Goal: Task Accomplishment & Management: Manage account settings

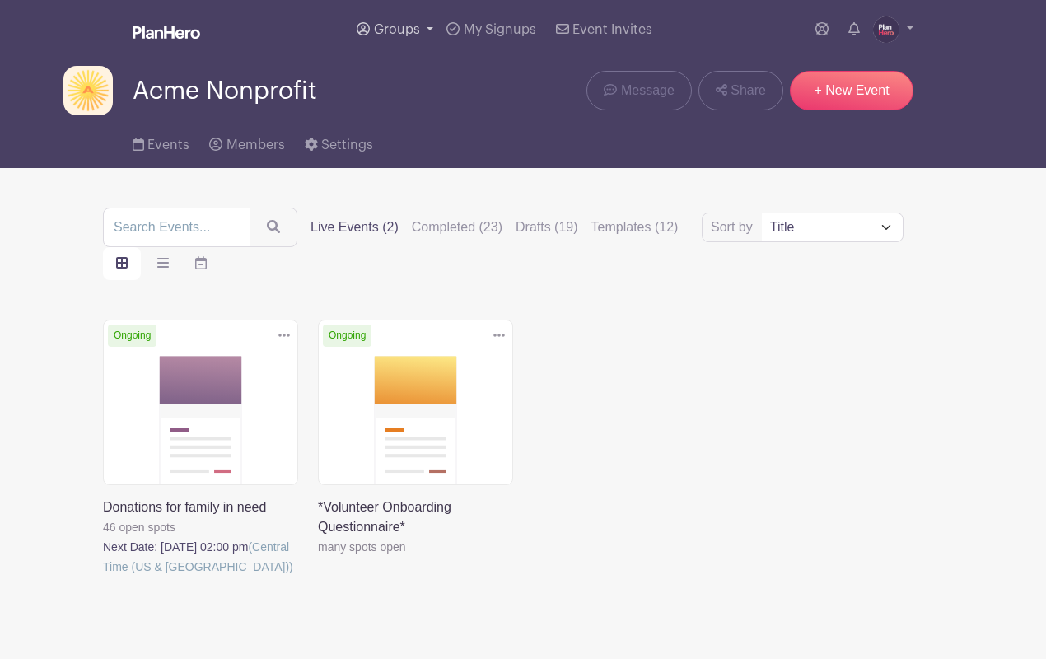
click at [400, 25] on span "Groups" at bounding box center [397, 29] width 46 height 13
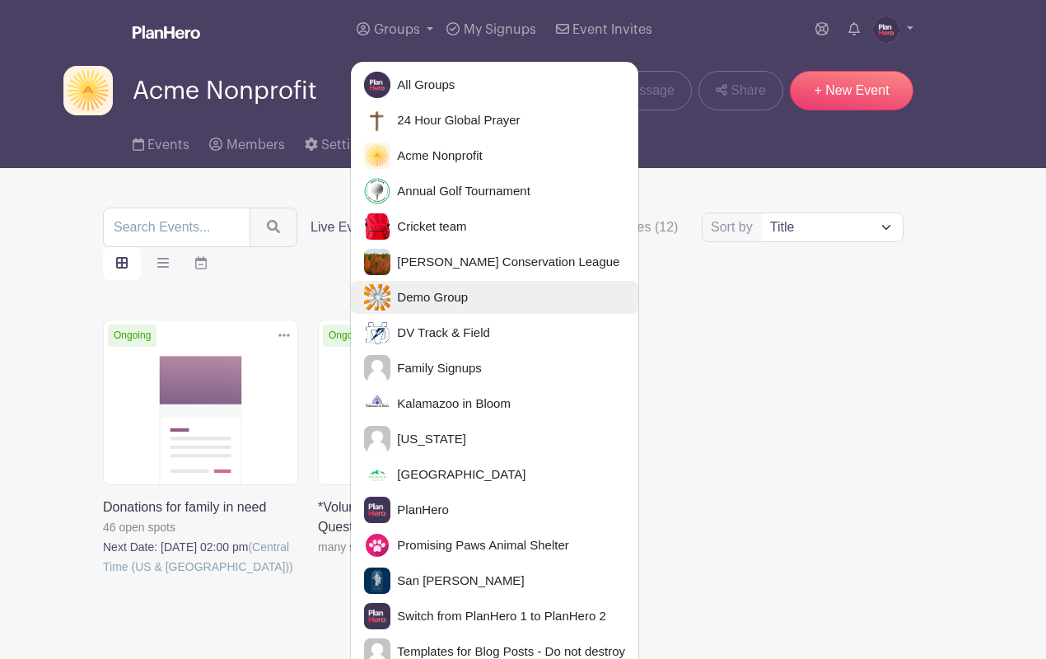
click at [446, 298] on span "Demo Group" at bounding box center [429, 297] width 77 height 19
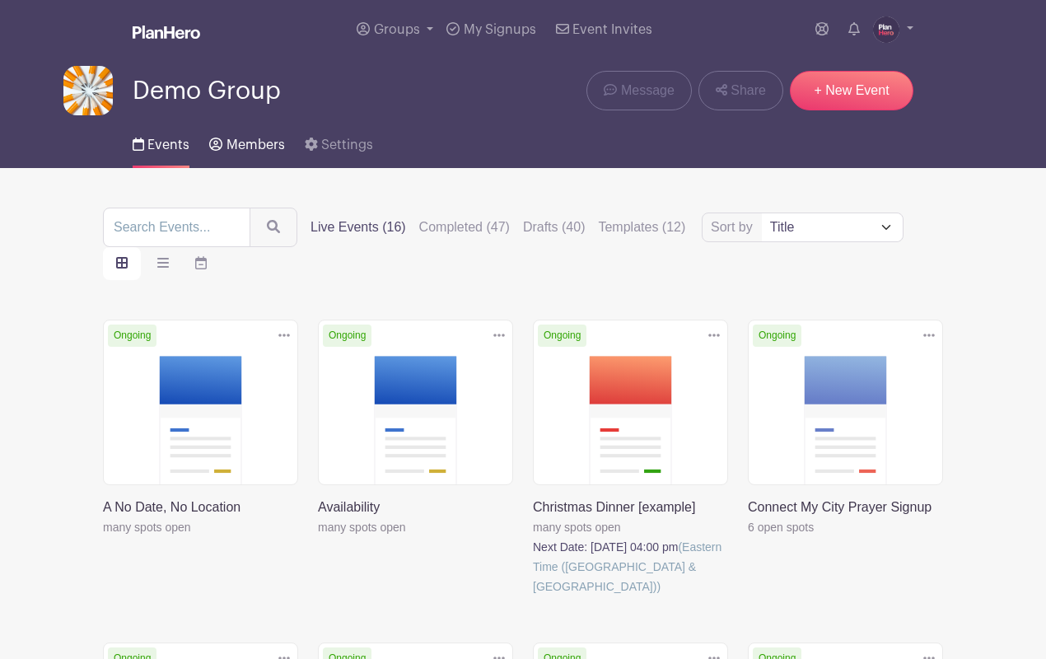
click at [258, 143] on span "Members" at bounding box center [256, 144] width 59 height 13
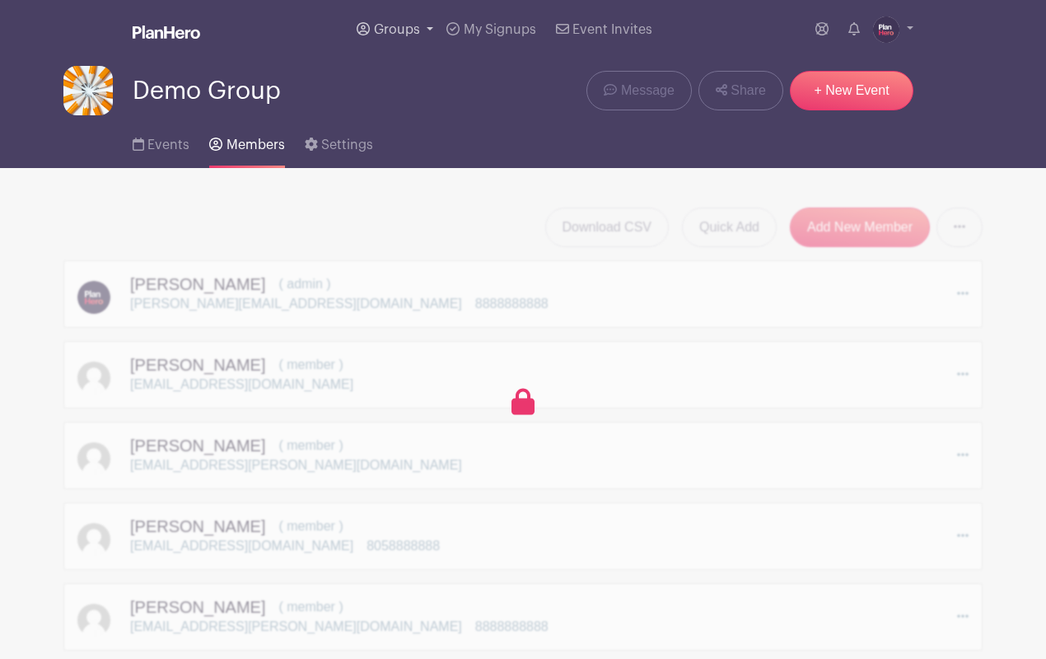
click at [401, 25] on span "Groups" at bounding box center [397, 29] width 46 height 13
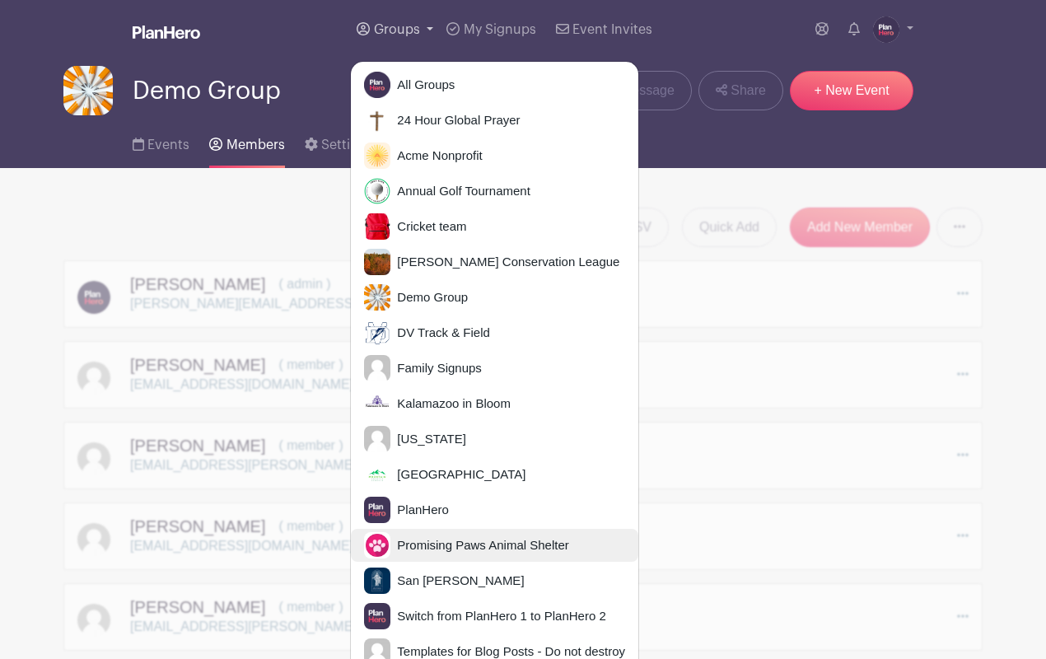
scroll to position [117, 0]
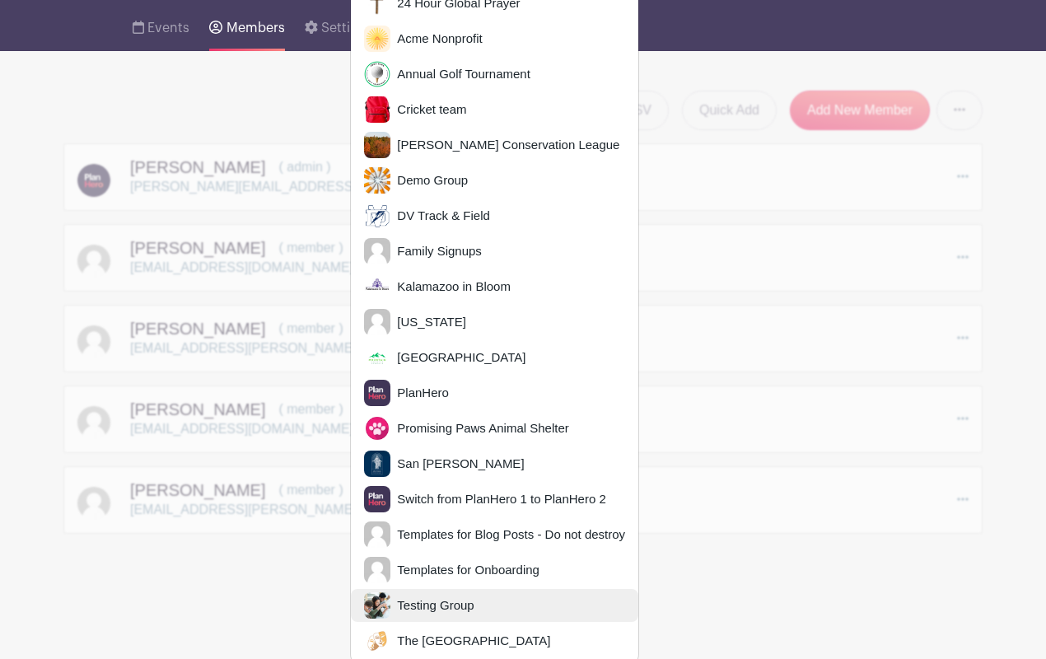
click at [428, 598] on span "Testing Group" at bounding box center [432, 606] width 83 height 19
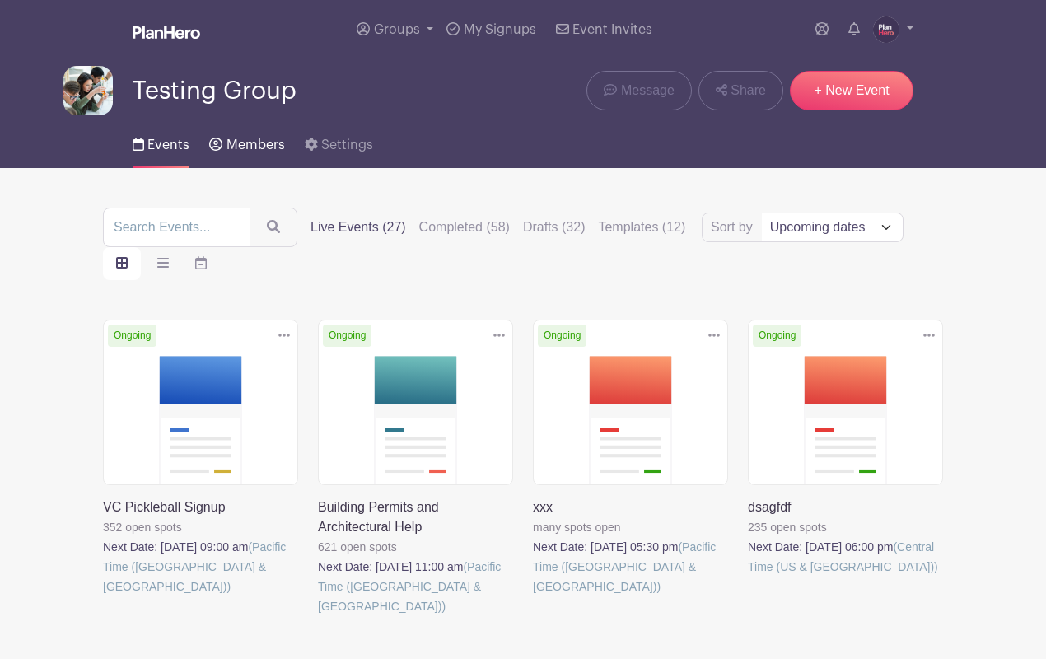
click at [246, 143] on span "Members" at bounding box center [256, 144] width 59 height 13
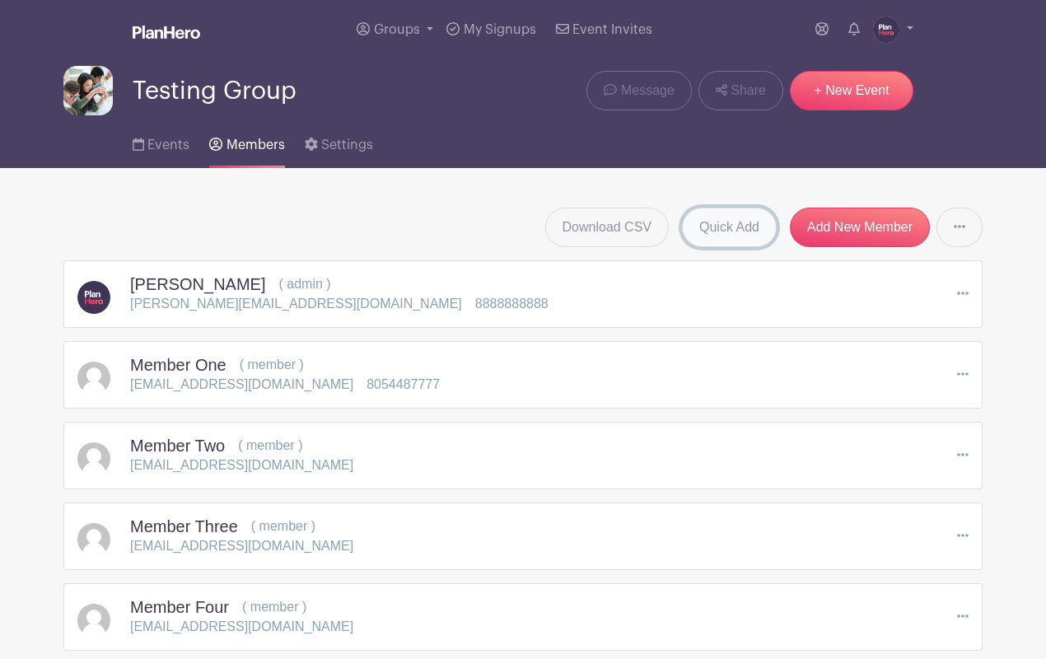
click at [710, 220] on link "Quick Add" at bounding box center [729, 228] width 95 height 40
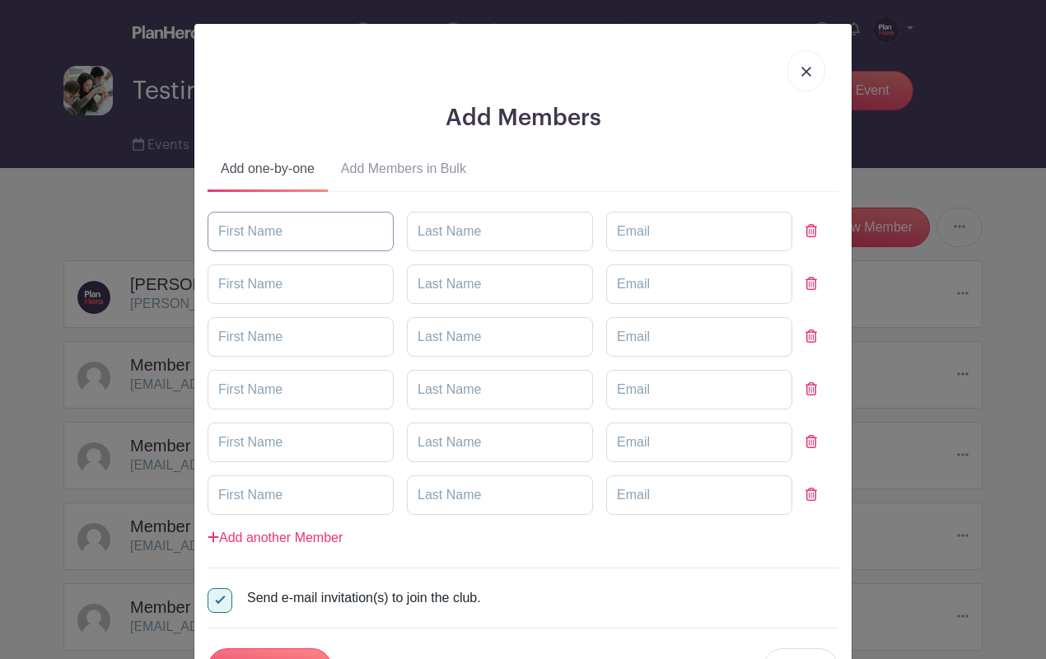
click at [303, 242] on input "text" at bounding box center [301, 232] width 186 height 40
type input "Mia"
type input "MemberTest"
click at [606, 234] on input "email" at bounding box center [699, 232] width 186 height 40
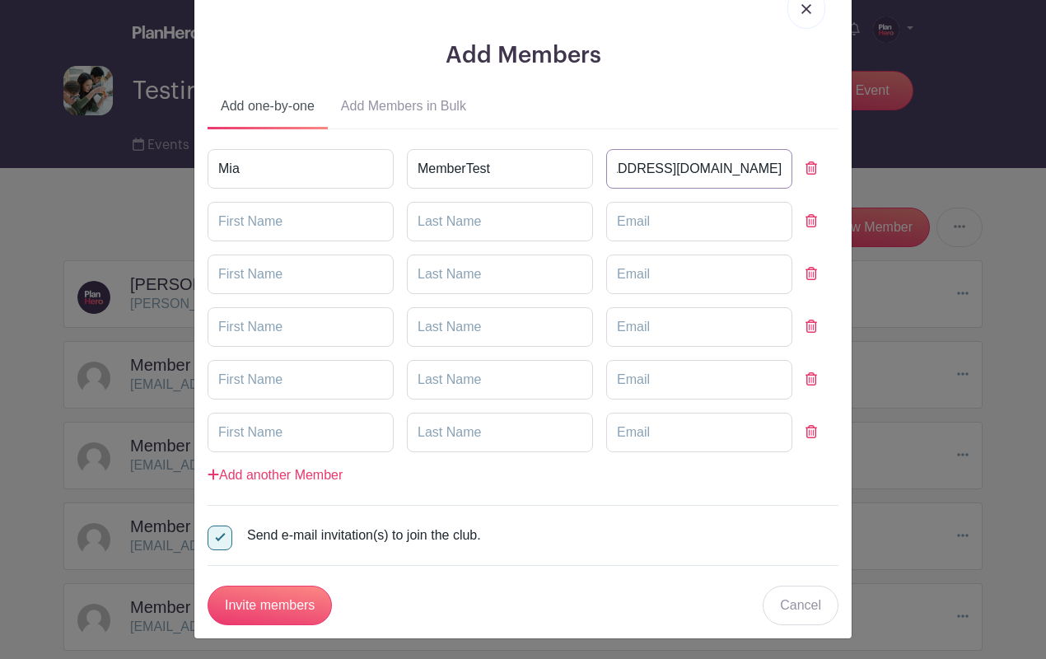
scroll to position [65, 0]
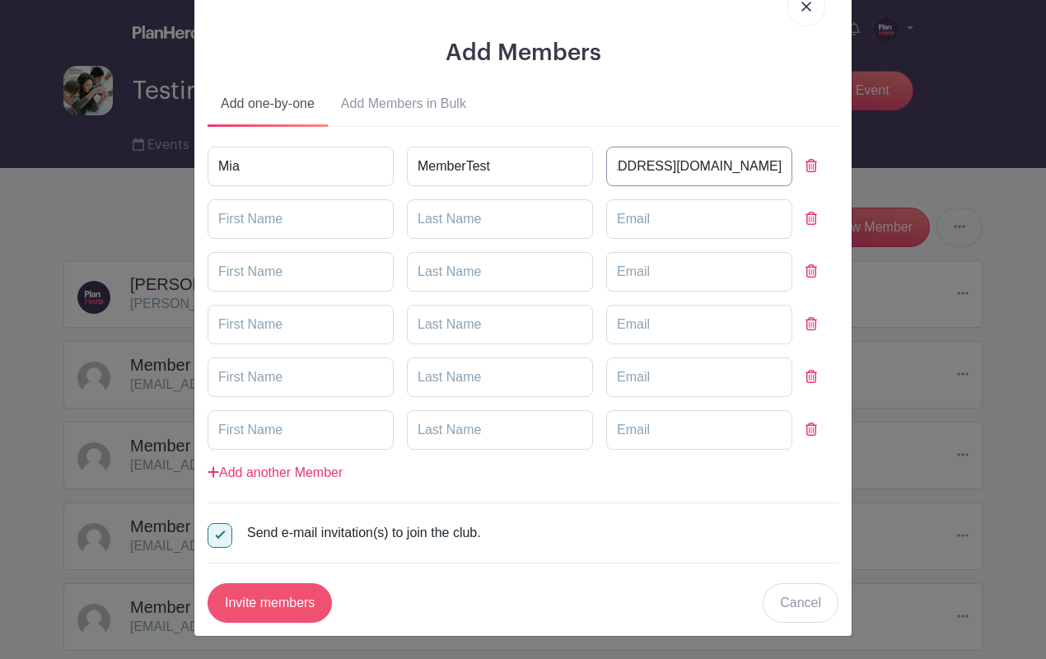
type input "jpfarrell77+membertest@gmail.com"
click at [274, 597] on input "Invite members" at bounding box center [270, 603] width 124 height 40
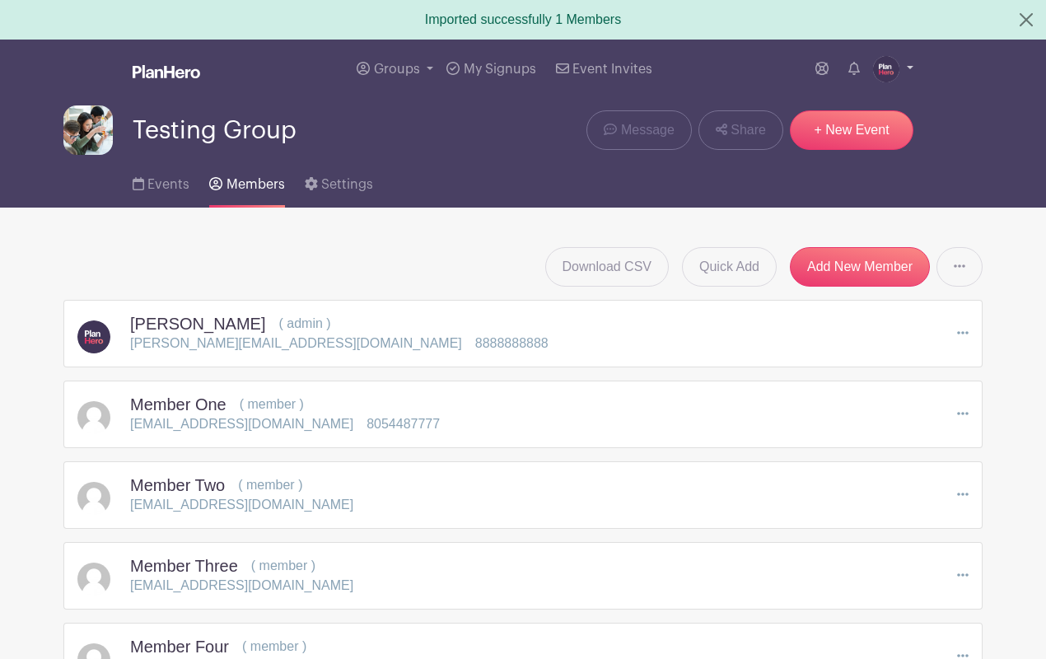
click at [882, 68] on img at bounding box center [886, 69] width 26 height 26
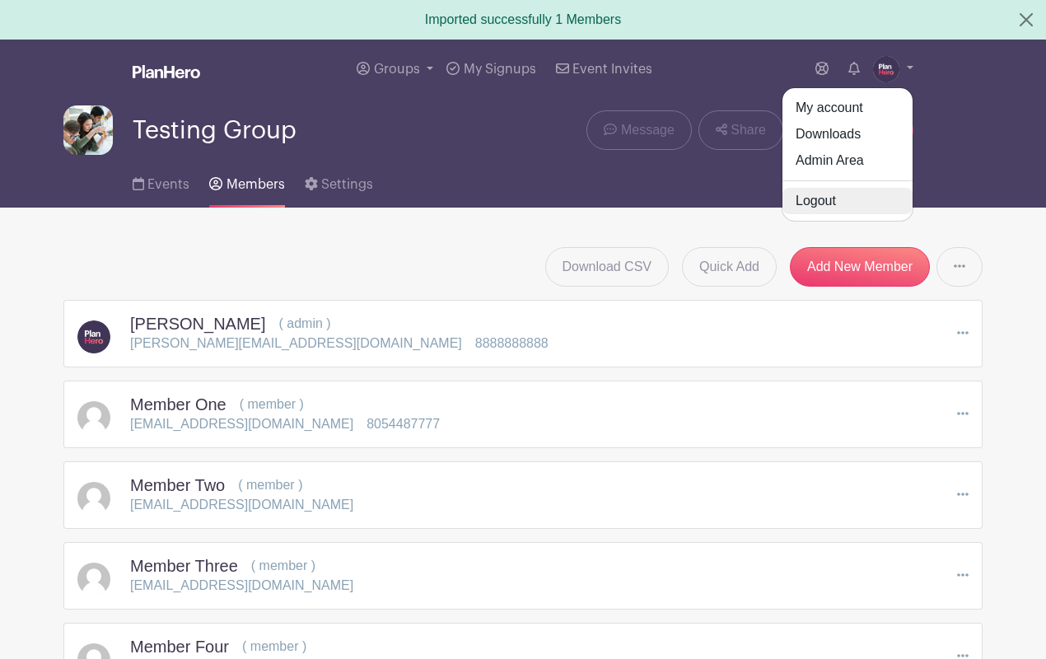
click at [821, 203] on link "Logout" at bounding box center [848, 201] width 130 height 26
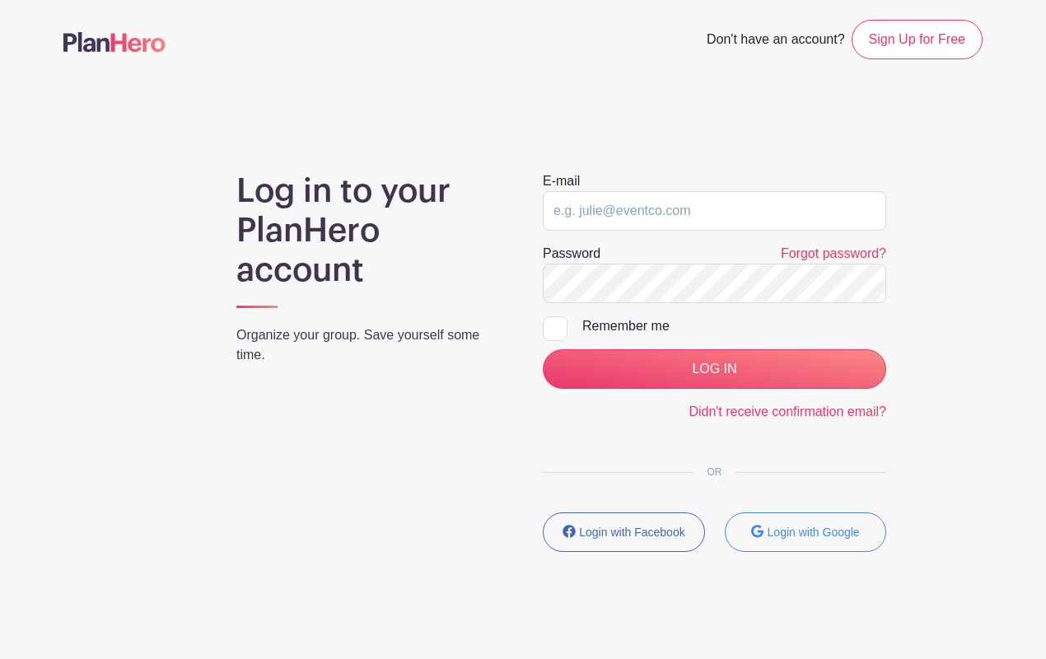
type input "[PERSON_NAME][EMAIL_ADDRESS][DOMAIN_NAME]"
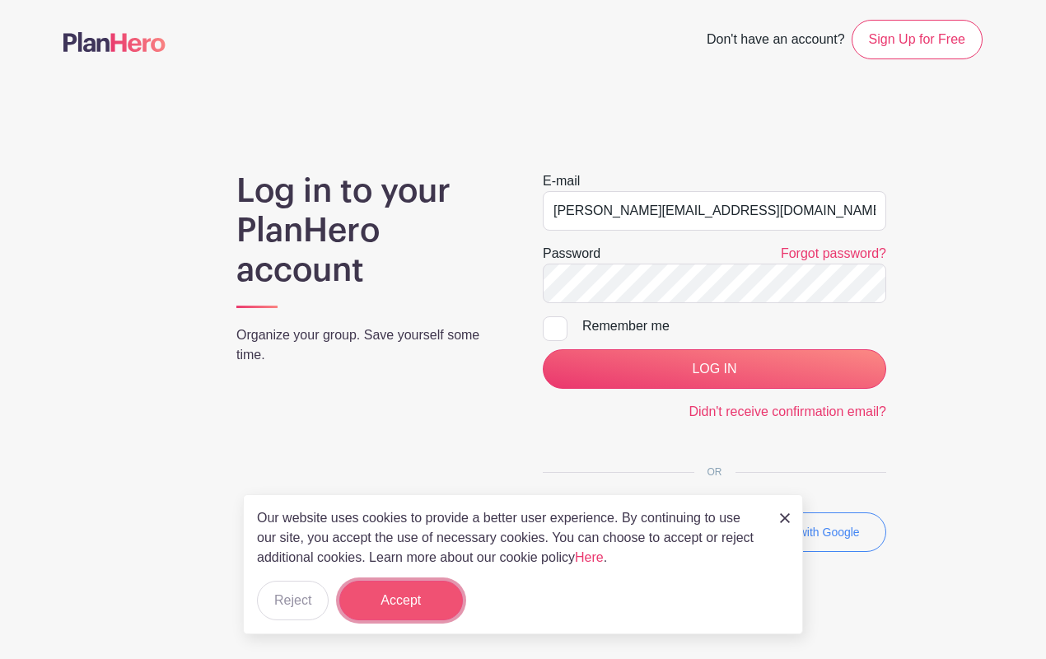
click at [409, 605] on button "Accept" at bounding box center [401, 601] width 124 height 40
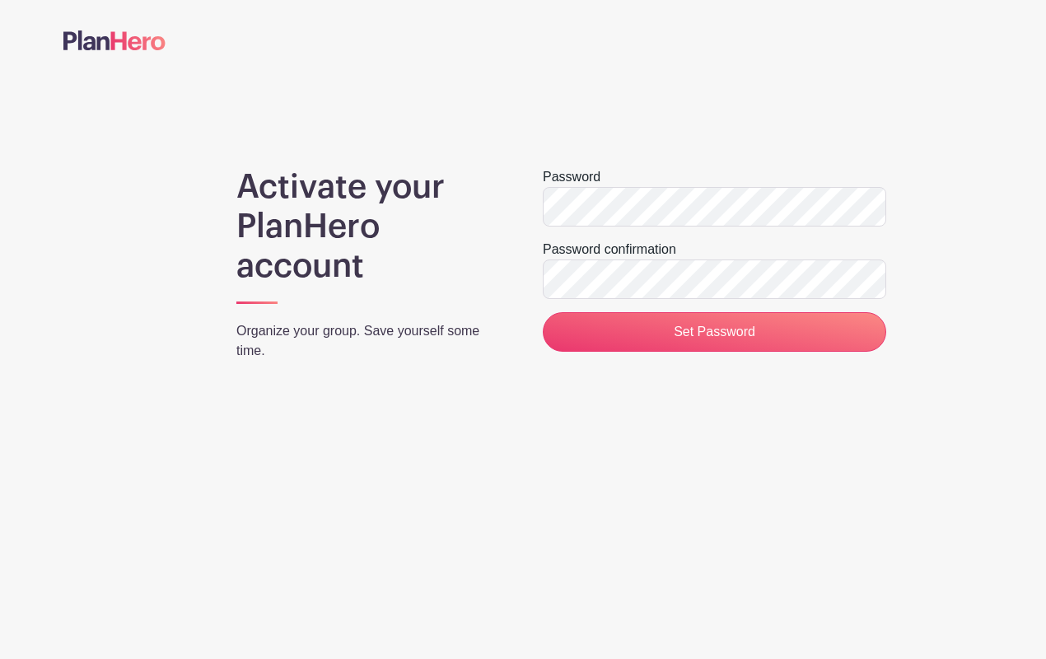
click at [507, 201] on div "Activate your PlanHero account Organize your group. Save yourself some time." at bounding box center [370, 270] width 307 height 207
click at [540, 477] on html "Loading... Activate your PlanHero account Organize your group. Save yourself so…" at bounding box center [523, 238] width 1046 height 477
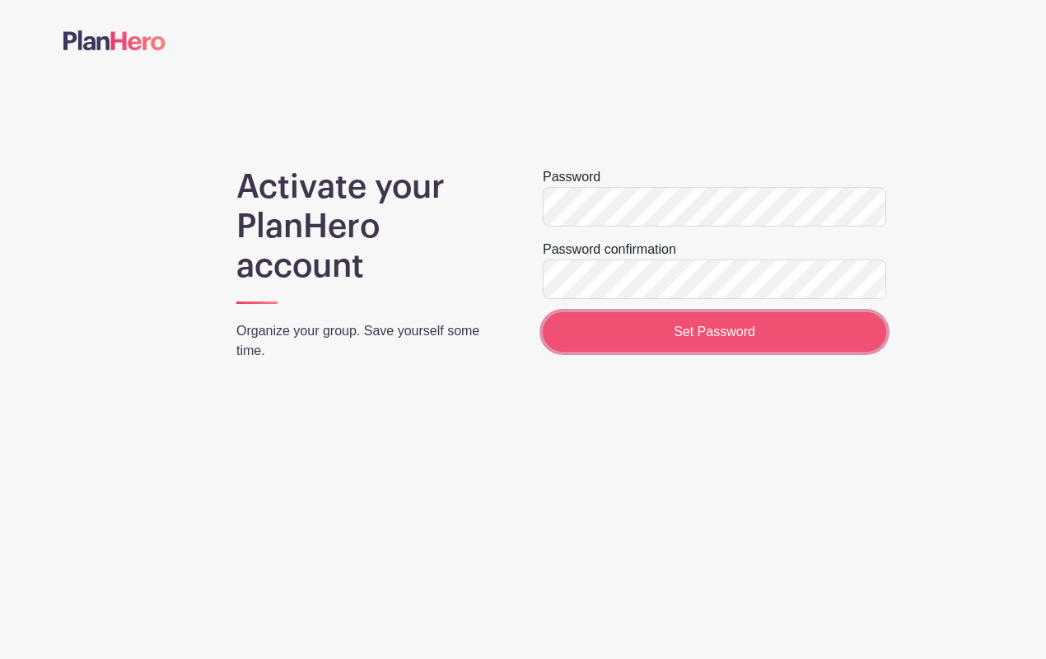
click at [657, 335] on input "Set Password" at bounding box center [715, 332] width 344 height 40
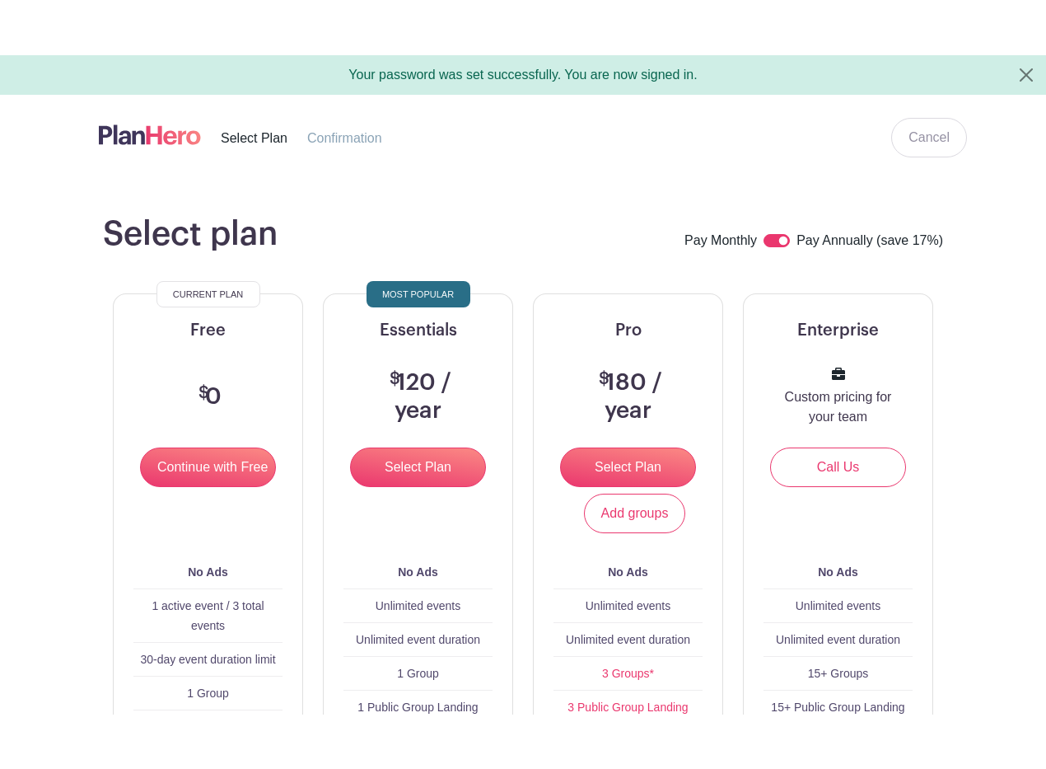
scroll to position [10, 0]
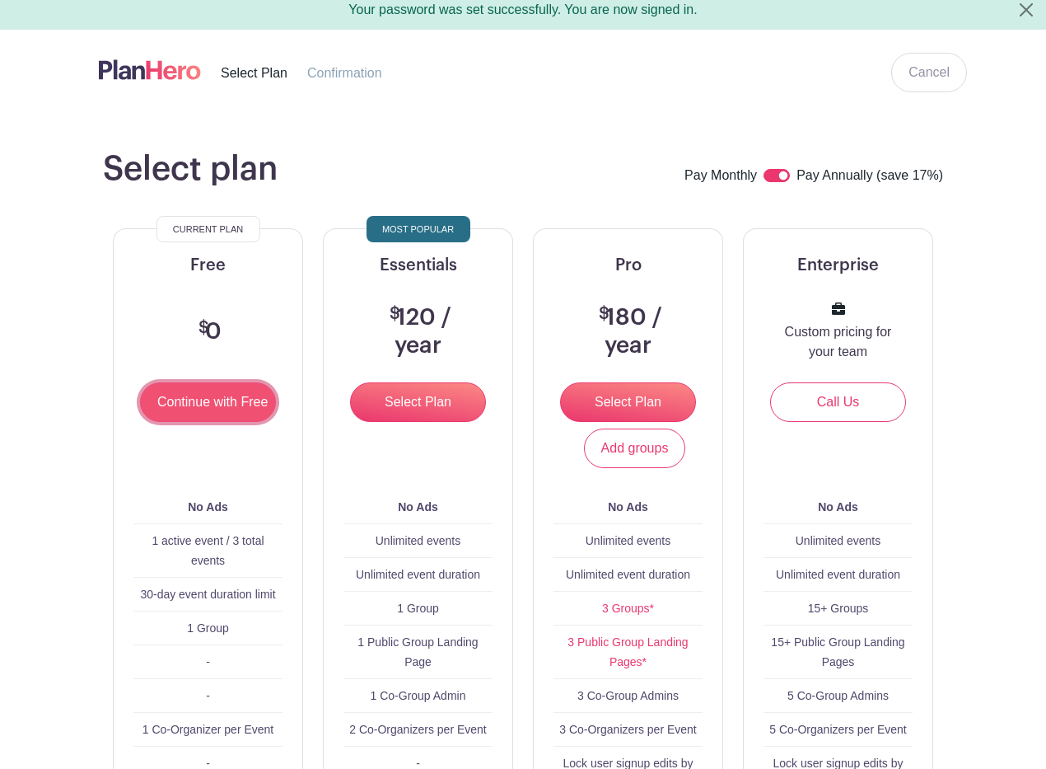
click at [195, 409] on input "Continue with Free" at bounding box center [208, 402] width 136 height 40
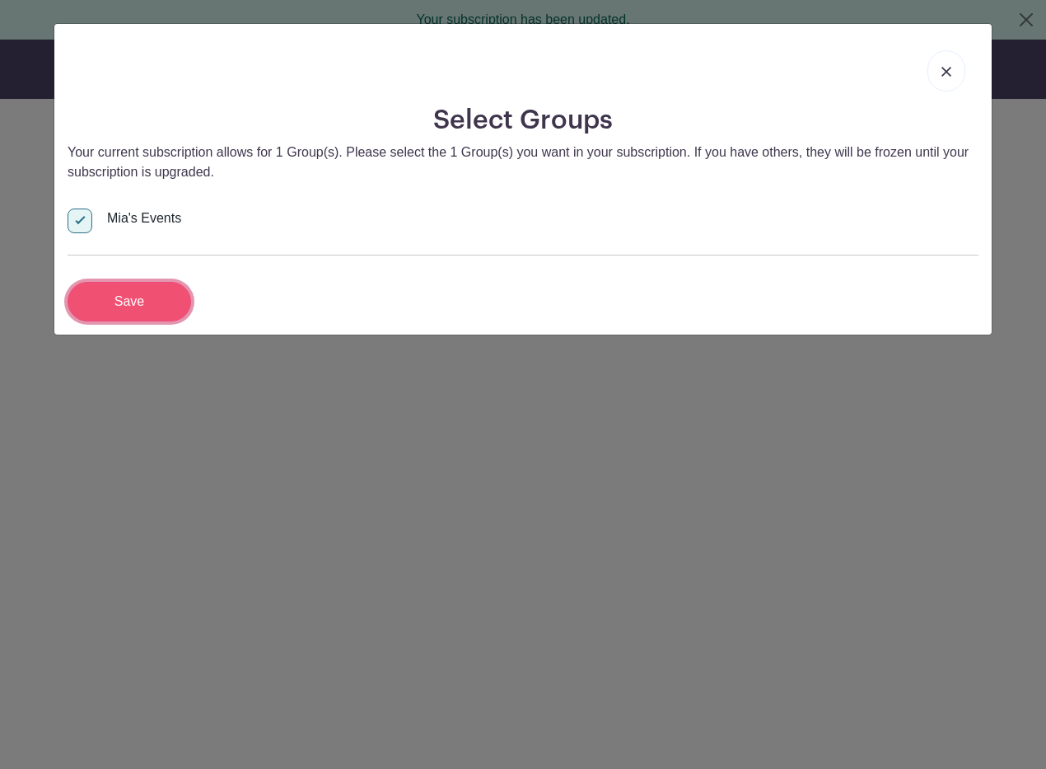
click at [138, 302] on input "Save" at bounding box center [130, 302] width 124 height 40
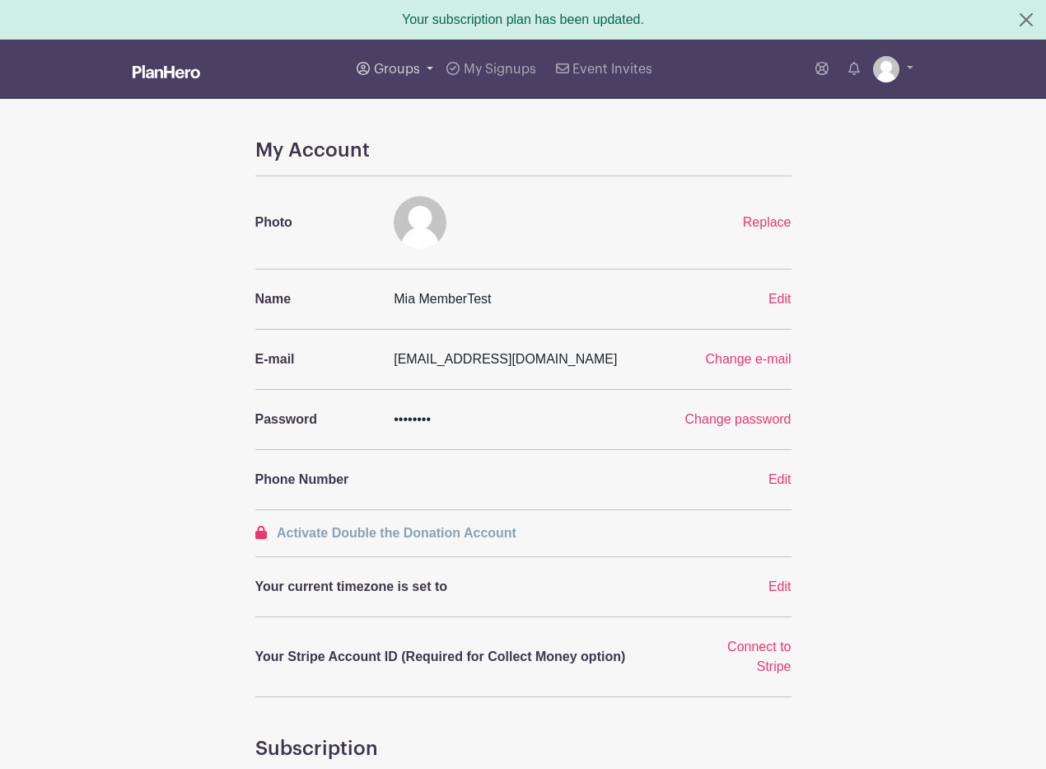
click at [387, 69] on span "Groups" at bounding box center [397, 69] width 46 height 13
click at [408, 199] on span "Testing Group" at bounding box center [432, 195] width 83 height 19
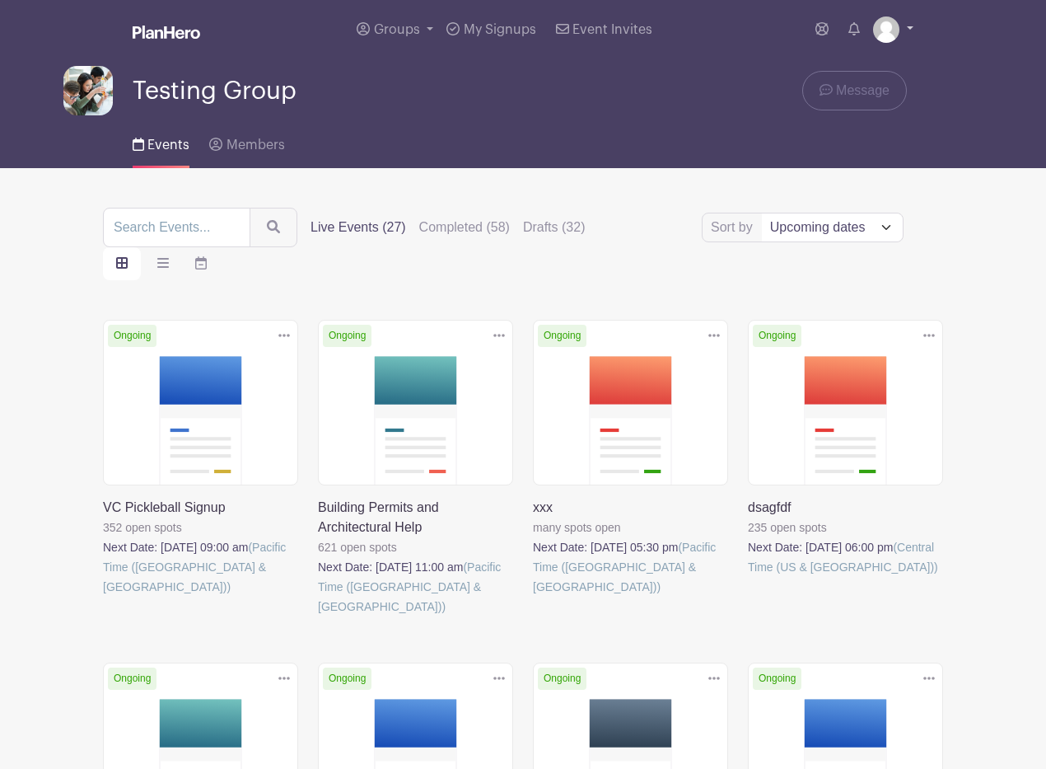
click at [884, 32] on img at bounding box center [886, 29] width 26 height 26
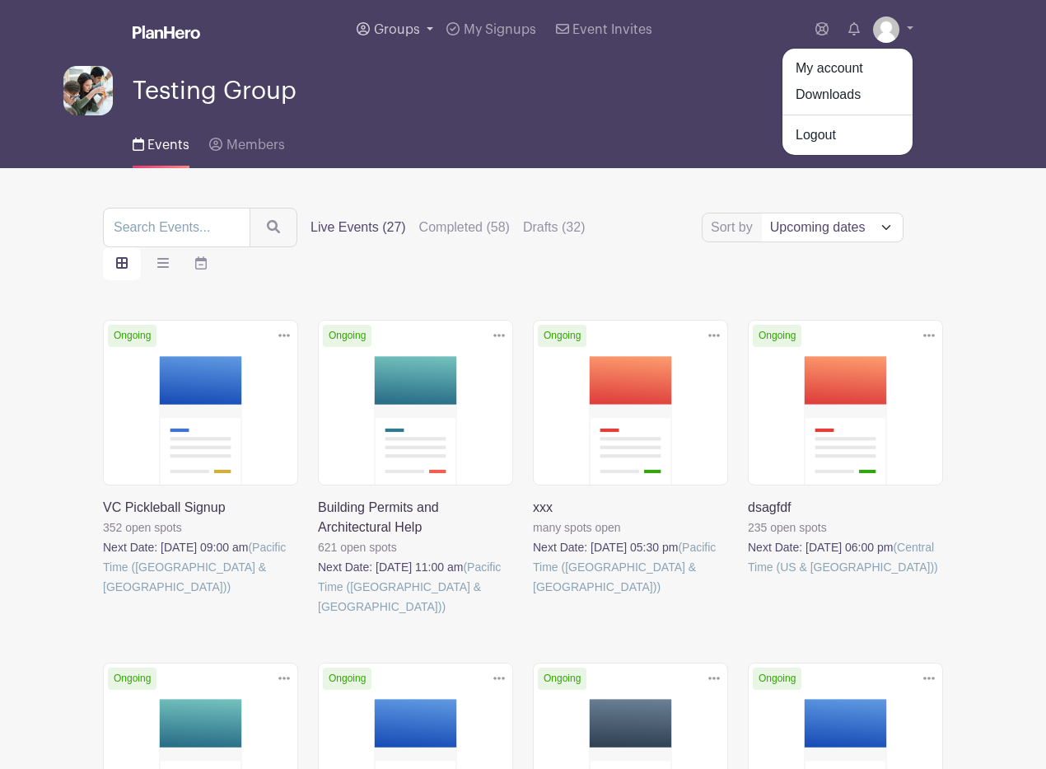
click at [400, 29] on span "Groups" at bounding box center [397, 29] width 46 height 13
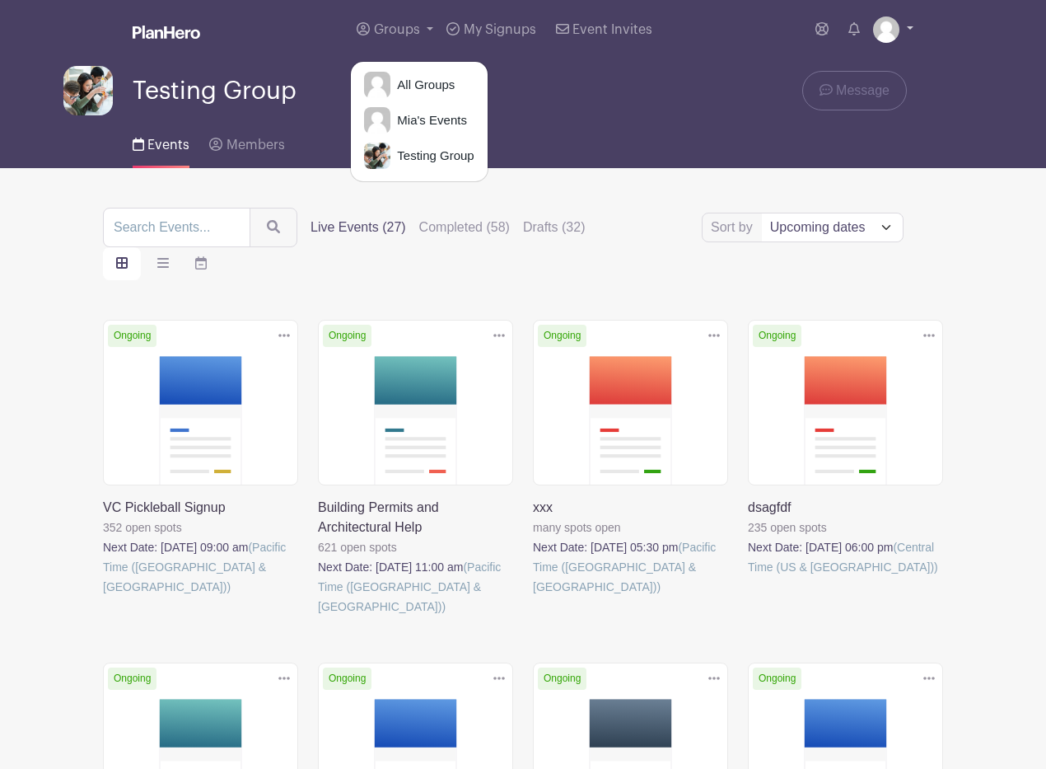
click at [888, 31] on img at bounding box center [886, 29] width 26 height 26
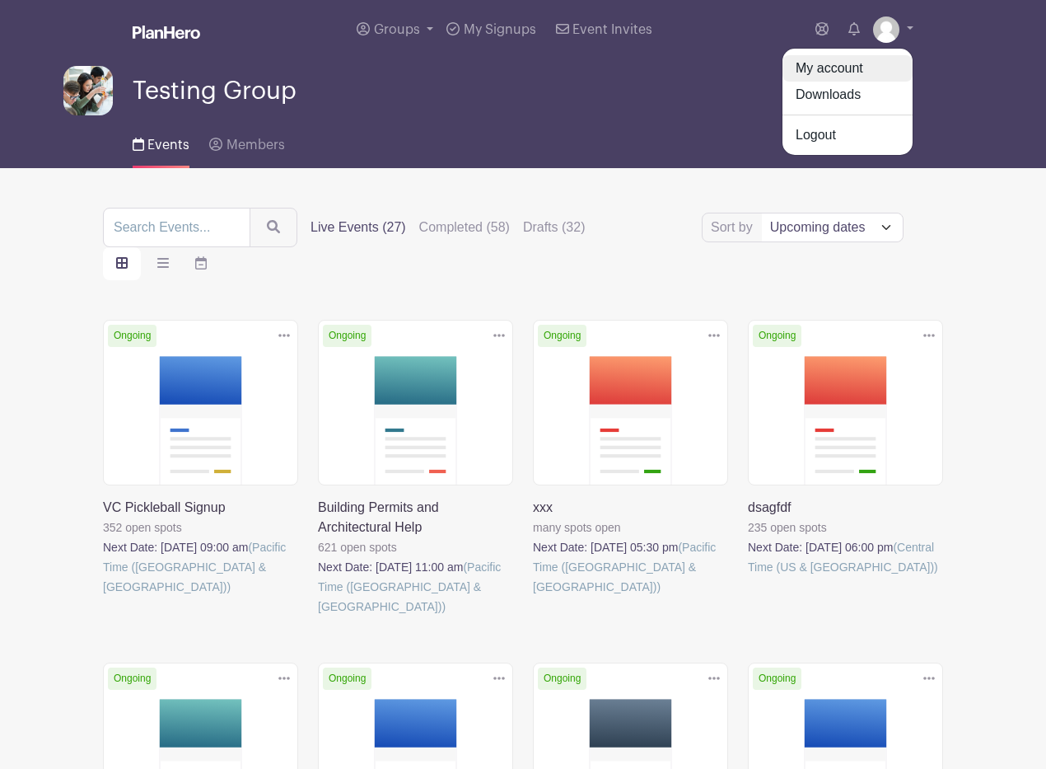
click at [851, 69] on link "My account" at bounding box center [848, 68] width 130 height 26
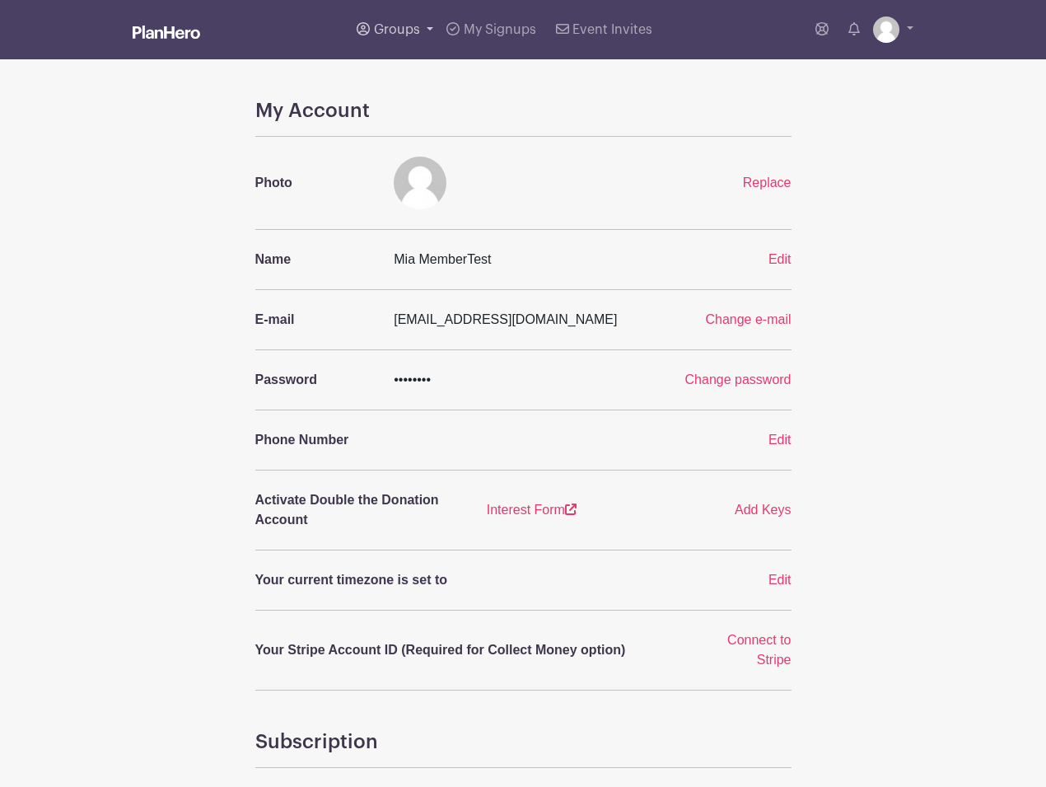
click at [433, 26] on link "Groups" at bounding box center [395, 29] width 90 height 59
click at [430, 152] on span "Testing Group" at bounding box center [432, 156] width 83 height 19
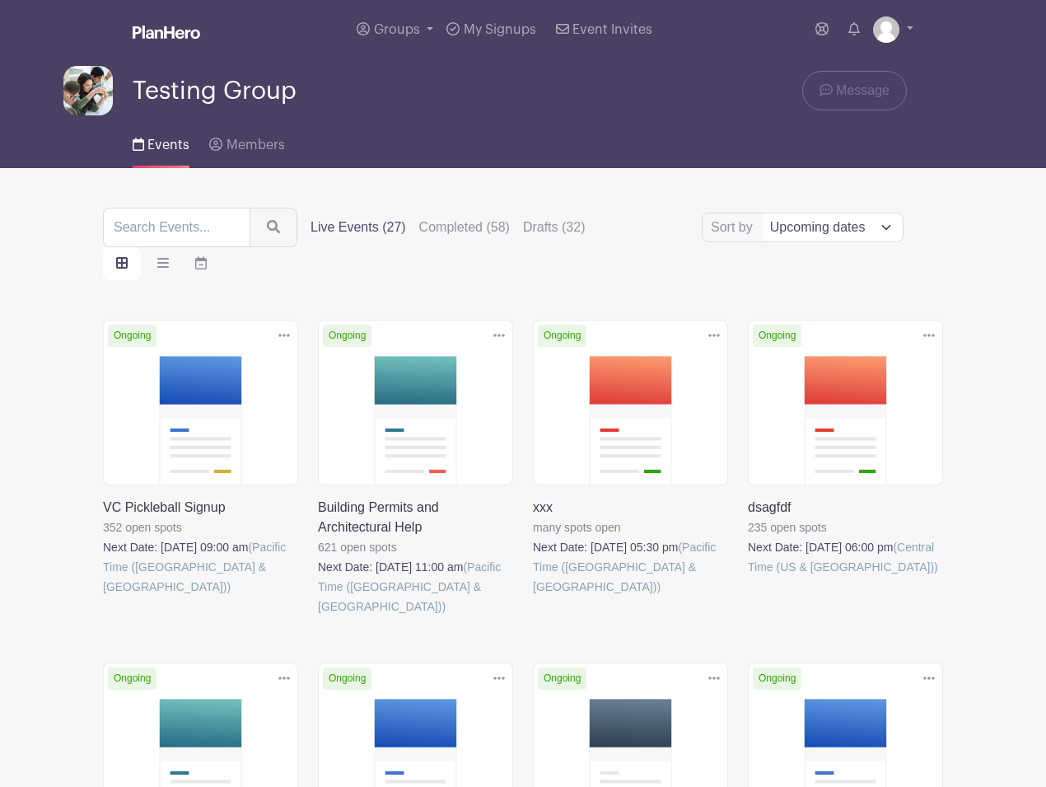
click at [533, 597] on link at bounding box center [533, 597] width 0 height 0
click at [895, 33] on img at bounding box center [886, 29] width 26 height 26
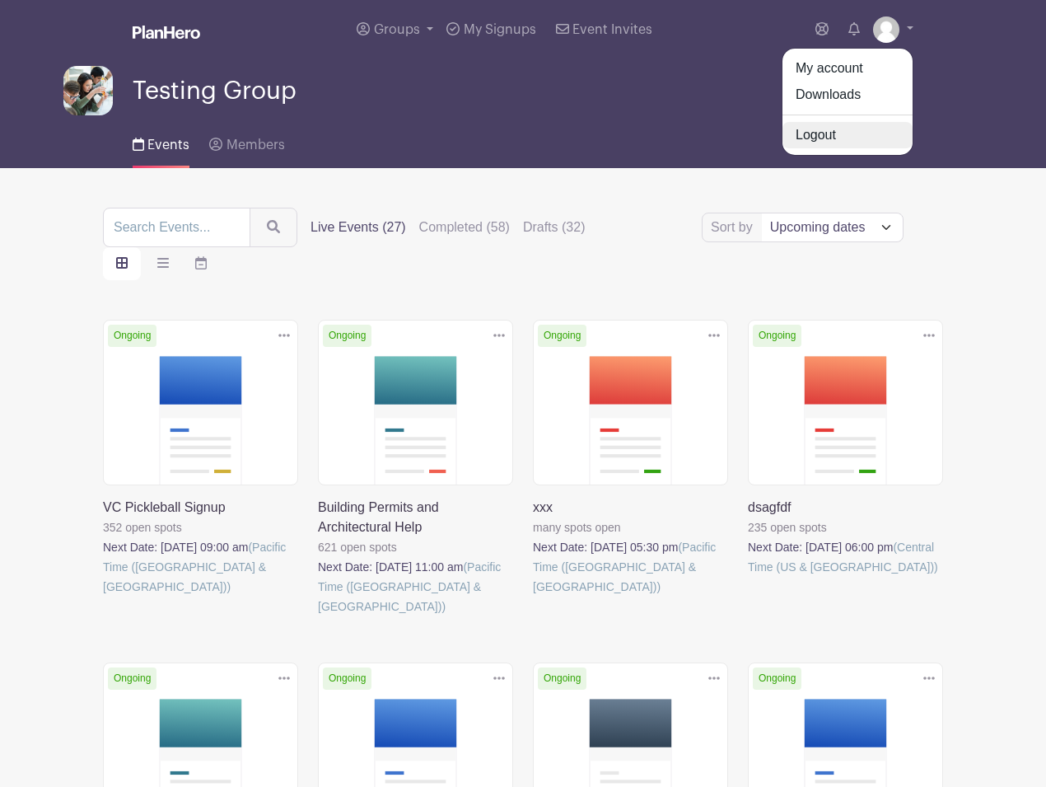
click at [817, 134] on link "Logout" at bounding box center [848, 135] width 130 height 26
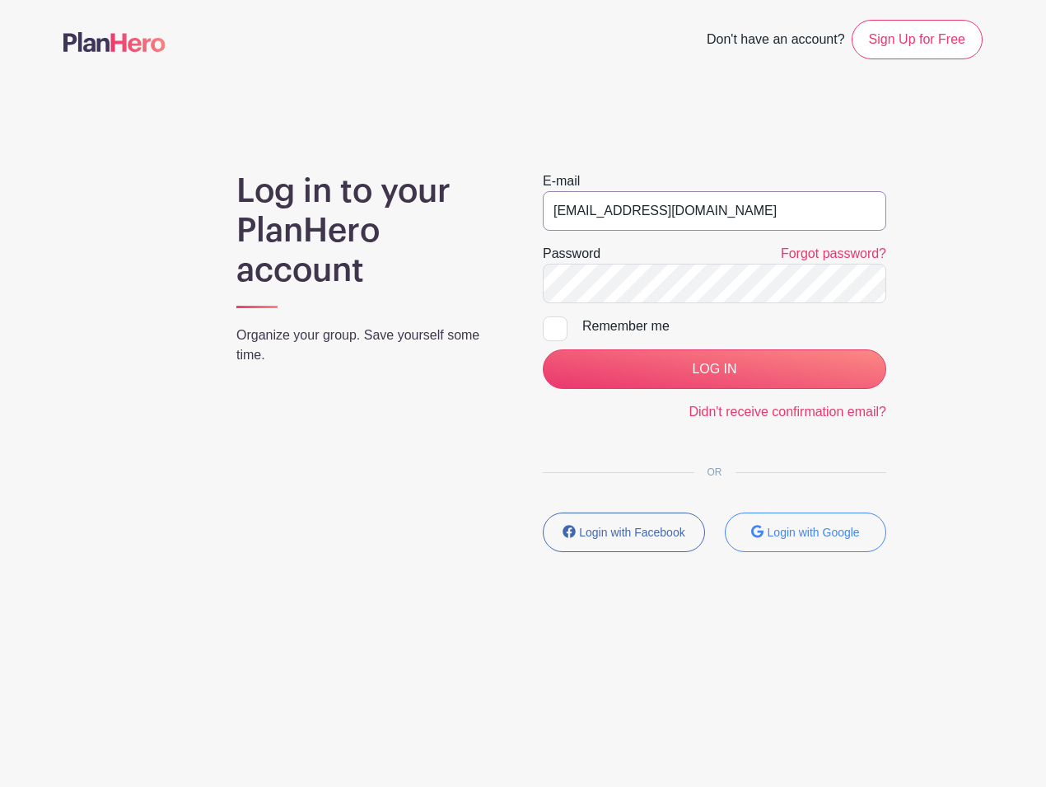
drag, startPoint x: 759, startPoint y: 213, endPoint x: 517, endPoint y: 213, distance: 241.4
click at [517, 213] on div "Log in to your PlanHero account Organize your group. Save yourself some time. E…" at bounding box center [523, 368] width 920 height 394
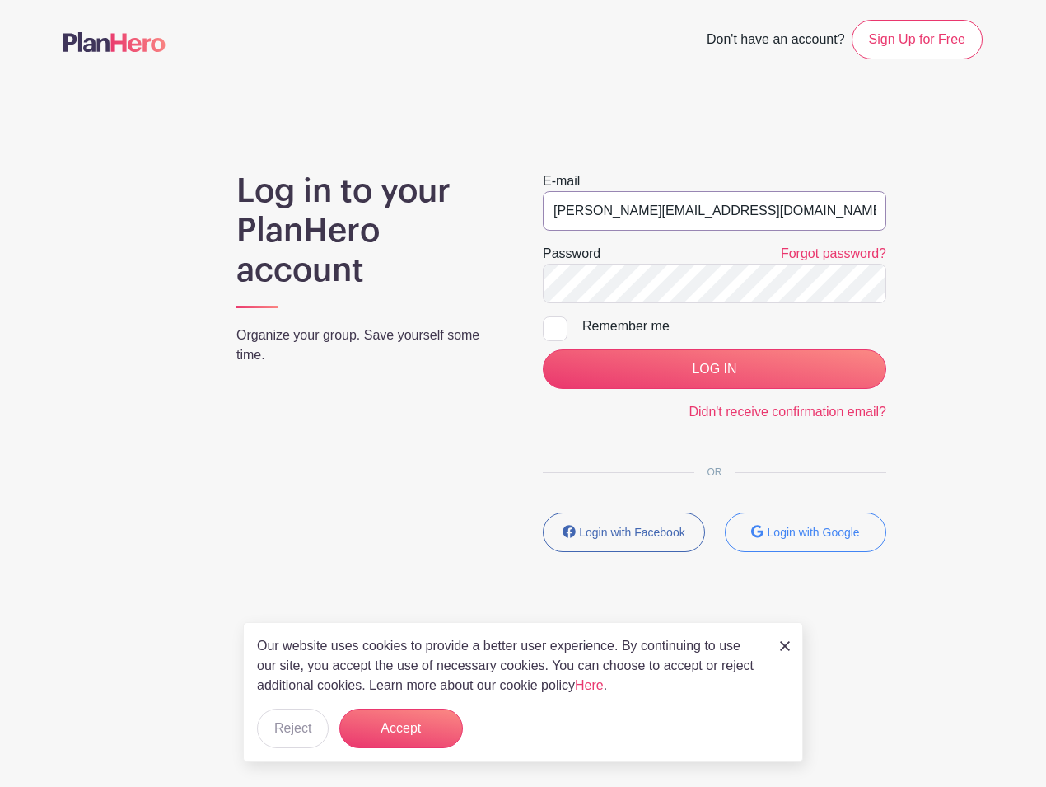
type input "[PERSON_NAME][EMAIL_ADDRESS][DOMAIN_NAME]"
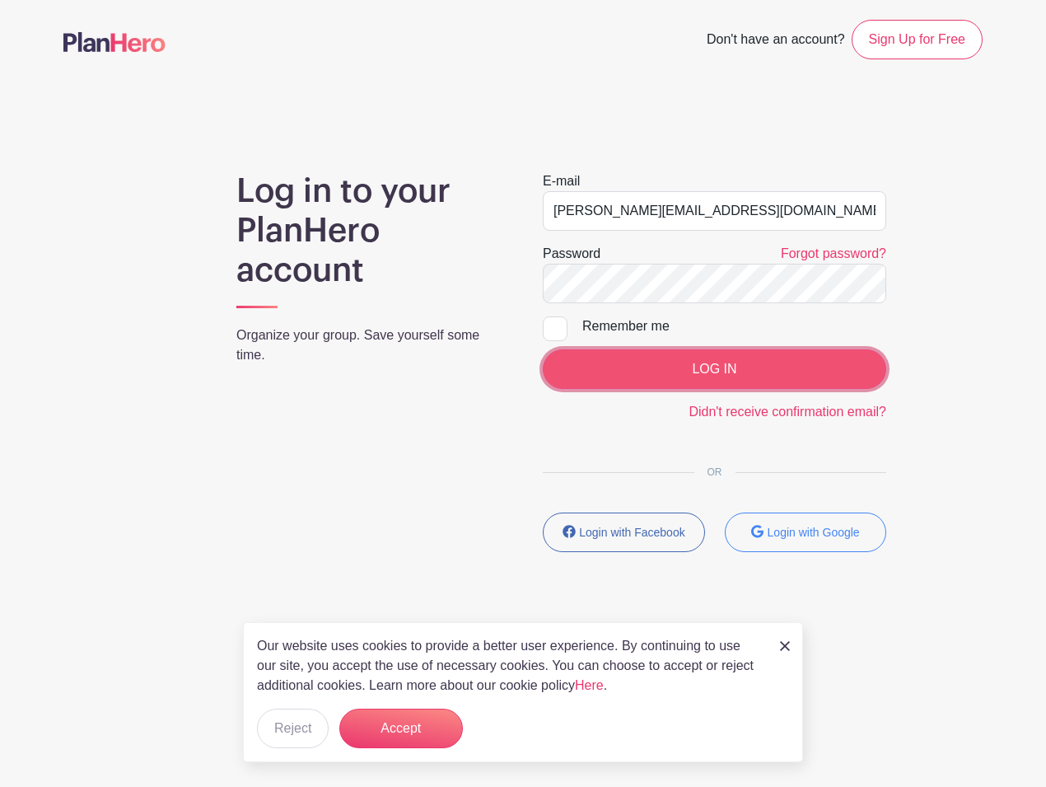
click at [666, 370] on input "LOG IN" at bounding box center [715, 369] width 344 height 40
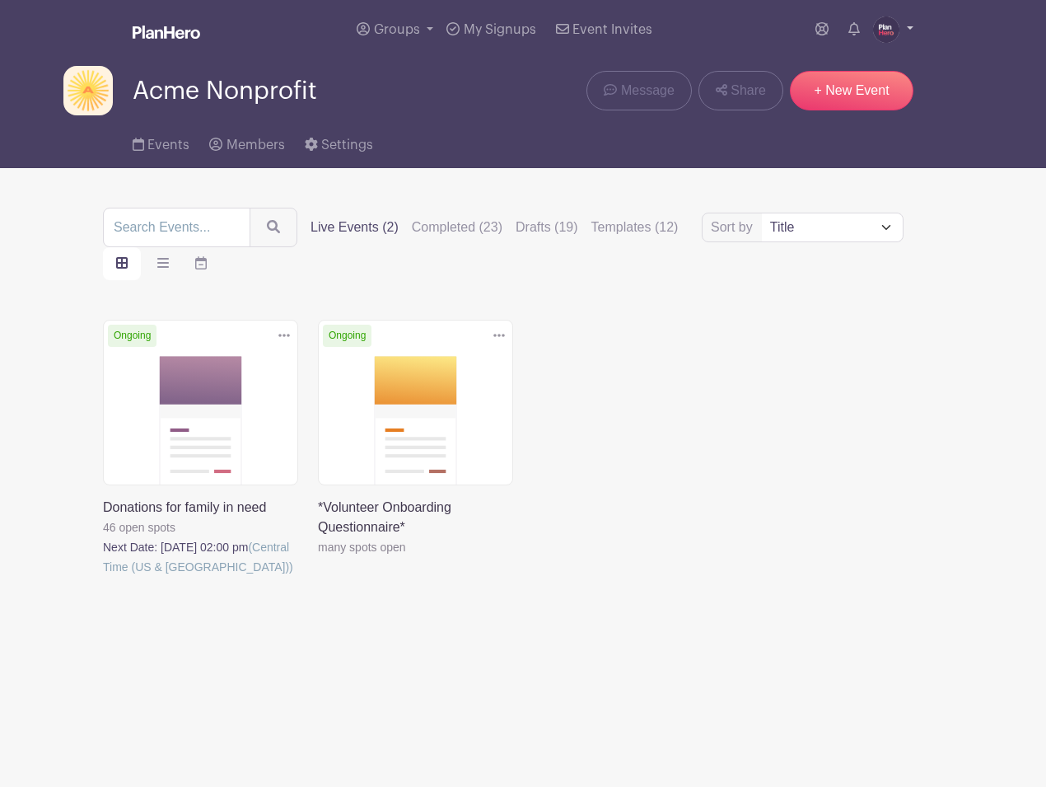
click at [884, 29] on img at bounding box center [886, 29] width 26 height 26
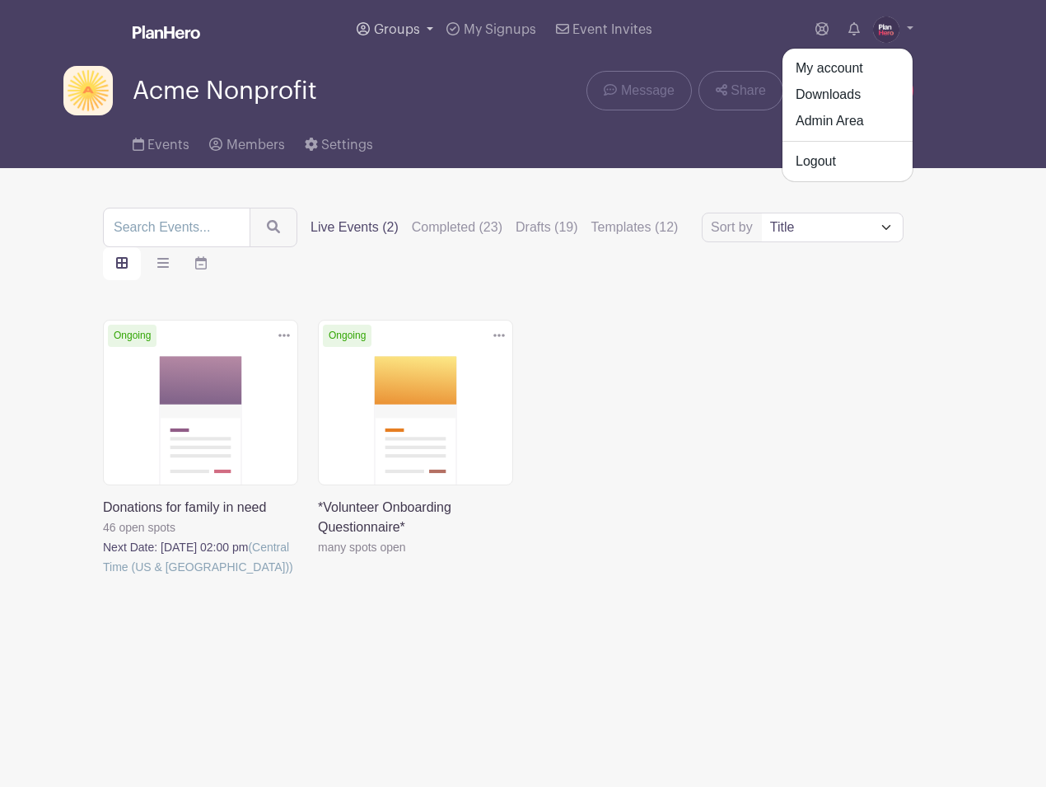
click at [403, 35] on span "Groups" at bounding box center [397, 29] width 46 height 13
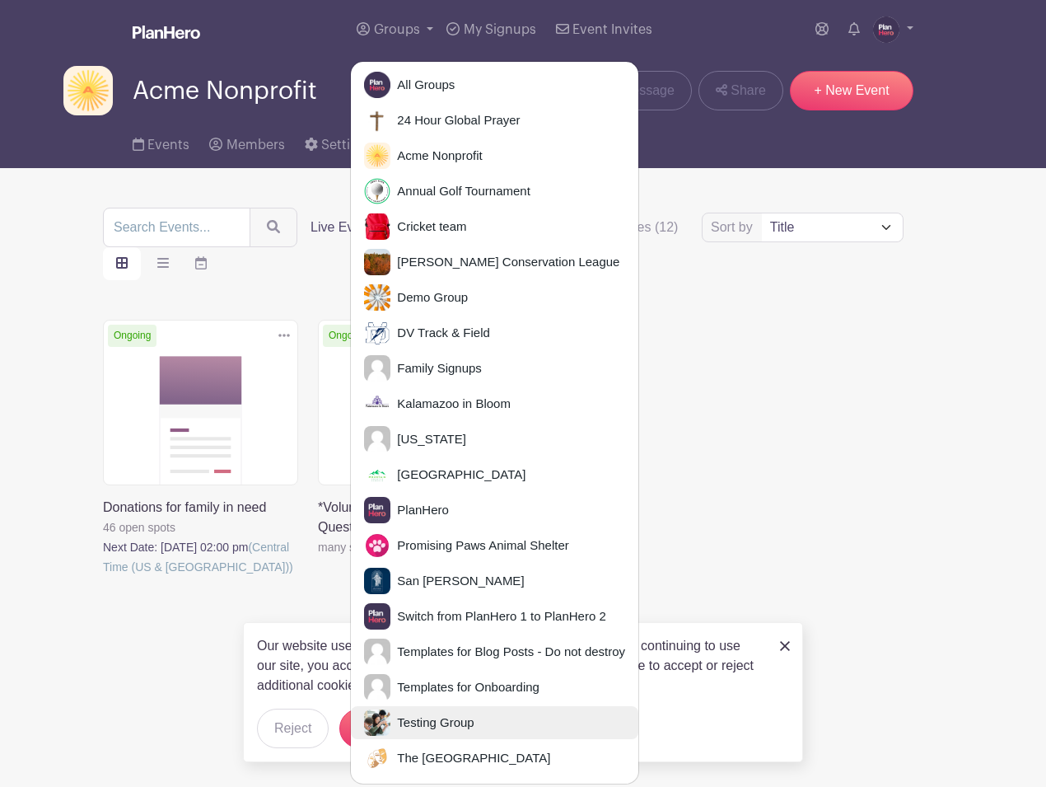
click at [447, 714] on span "Testing Group" at bounding box center [432, 723] width 83 height 19
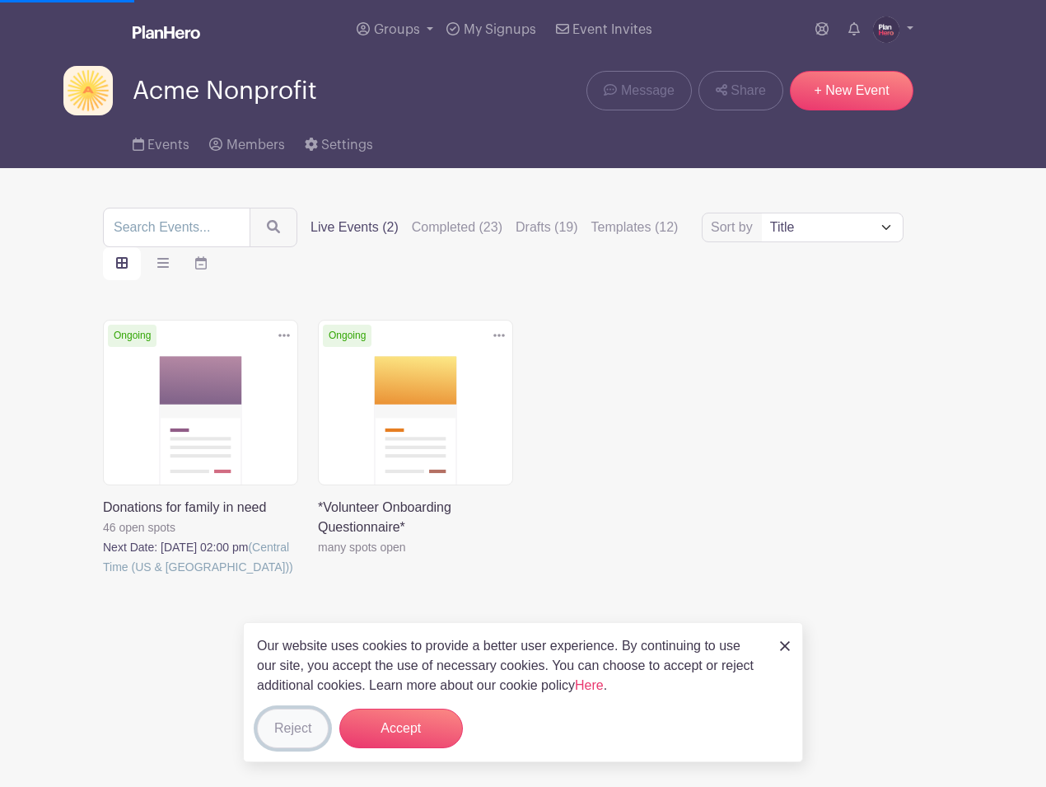
click at [299, 726] on button "Reject" at bounding box center [293, 729] width 72 height 40
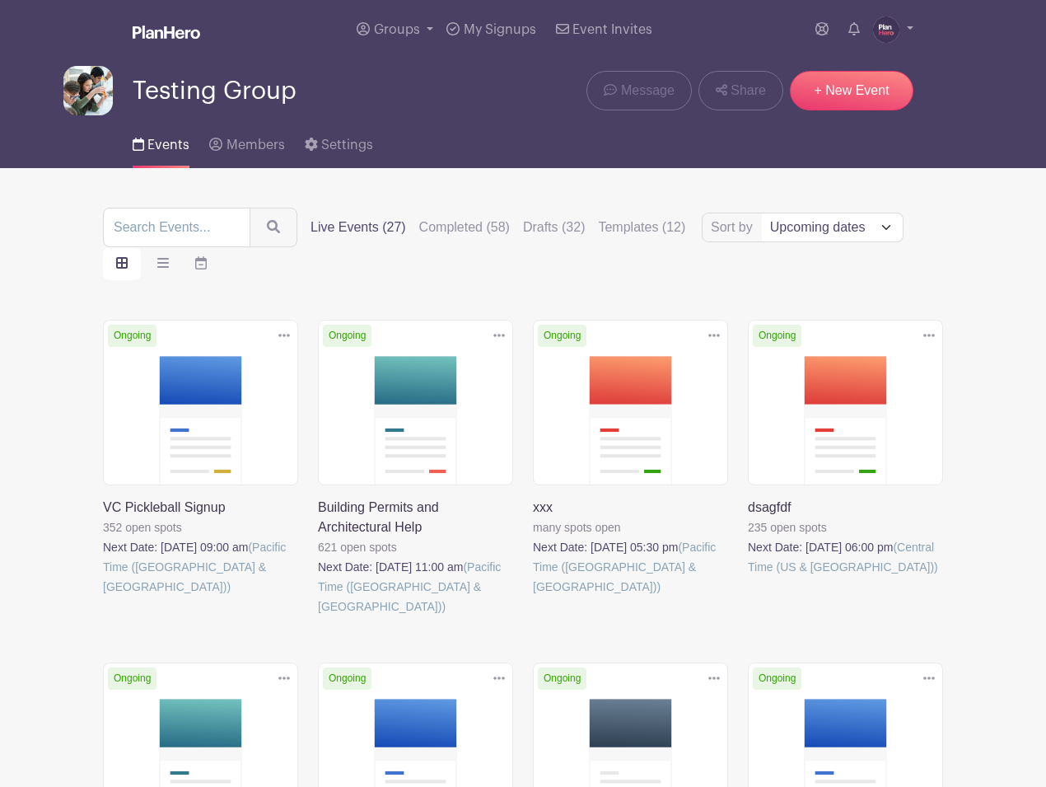
click at [533, 597] on link at bounding box center [533, 597] width 0 height 0
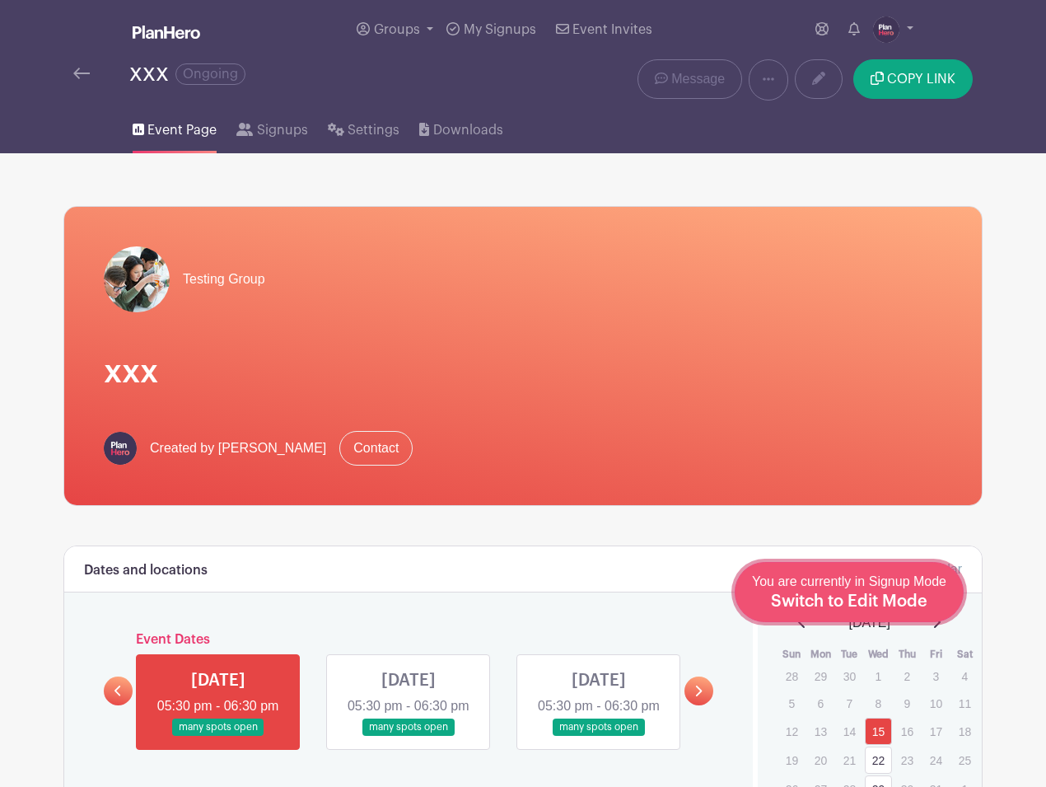
click at [920, 592] on div "You are currently in Signup Mode Switch to Edit Mode" at bounding box center [849, 592] width 194 height 40
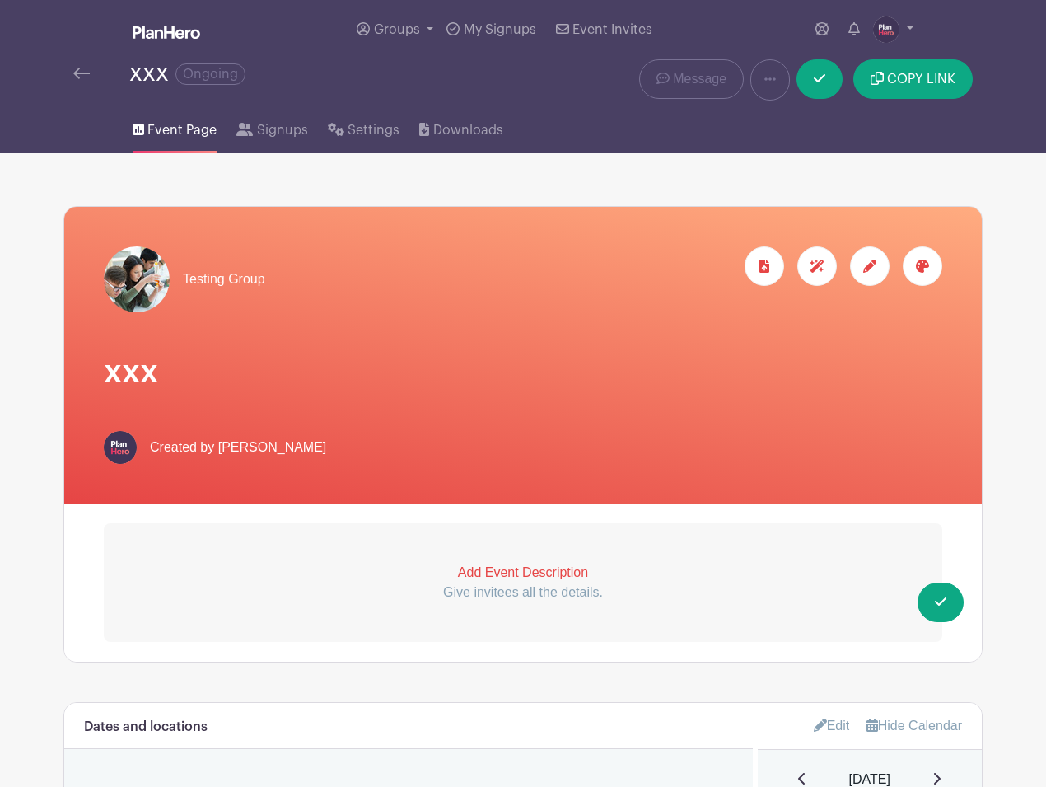
click at [864, 269] on icon at bounding box center [870, 266] width 13 height 13
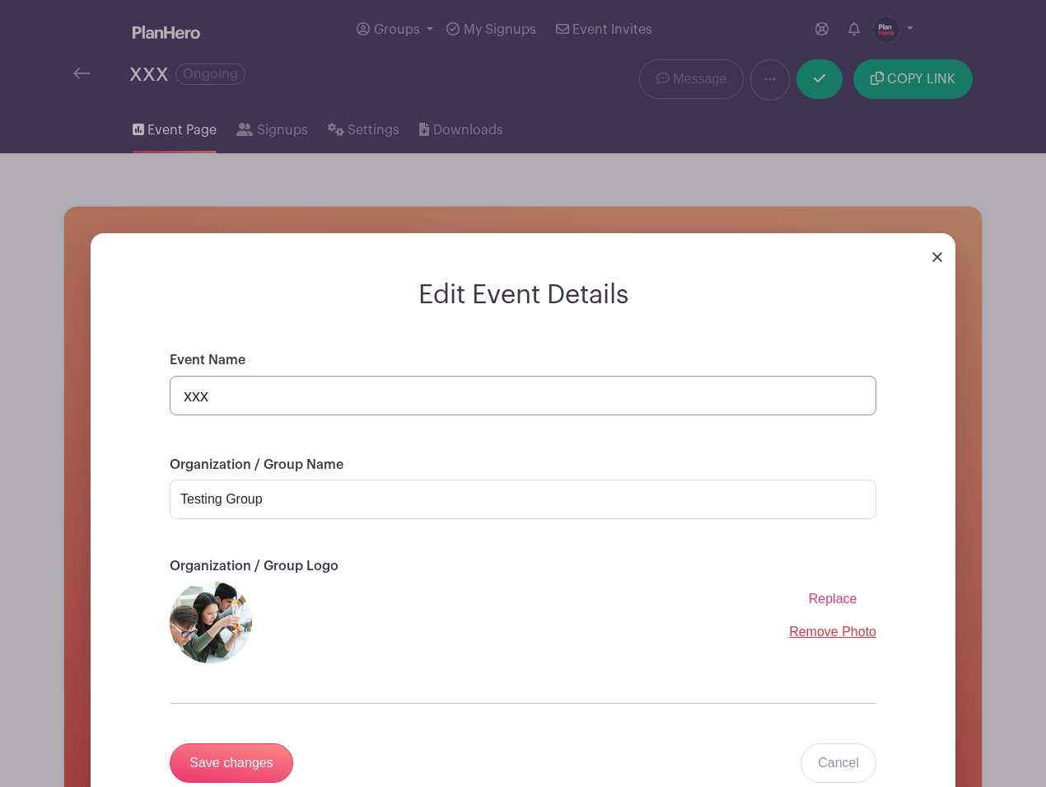
drag, startPoint x: 241, startPoint y: 391, endPoint x: 154, endPoint y: 391, distance: 86.5
click at [154, 391] on div "Event Name xxx Organization / Group Name Testing Group Organization / Group Log…" at bounding box center [523, 586] width 786 height 472
type input "Docent signup"
click at [213, 763] on input "Save changes" at bounding box center [232, 763] width 124 height 40
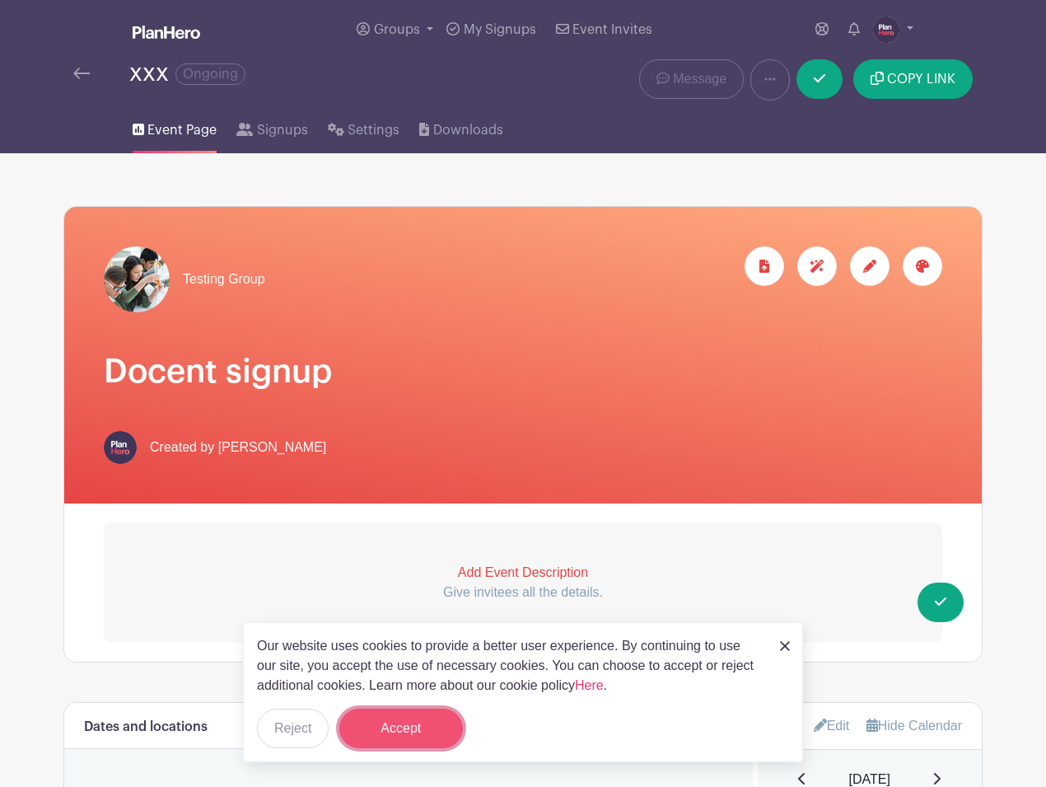
click at [384, 737] on button "Accept" at bounding box center [401, 729] width 124 height 40
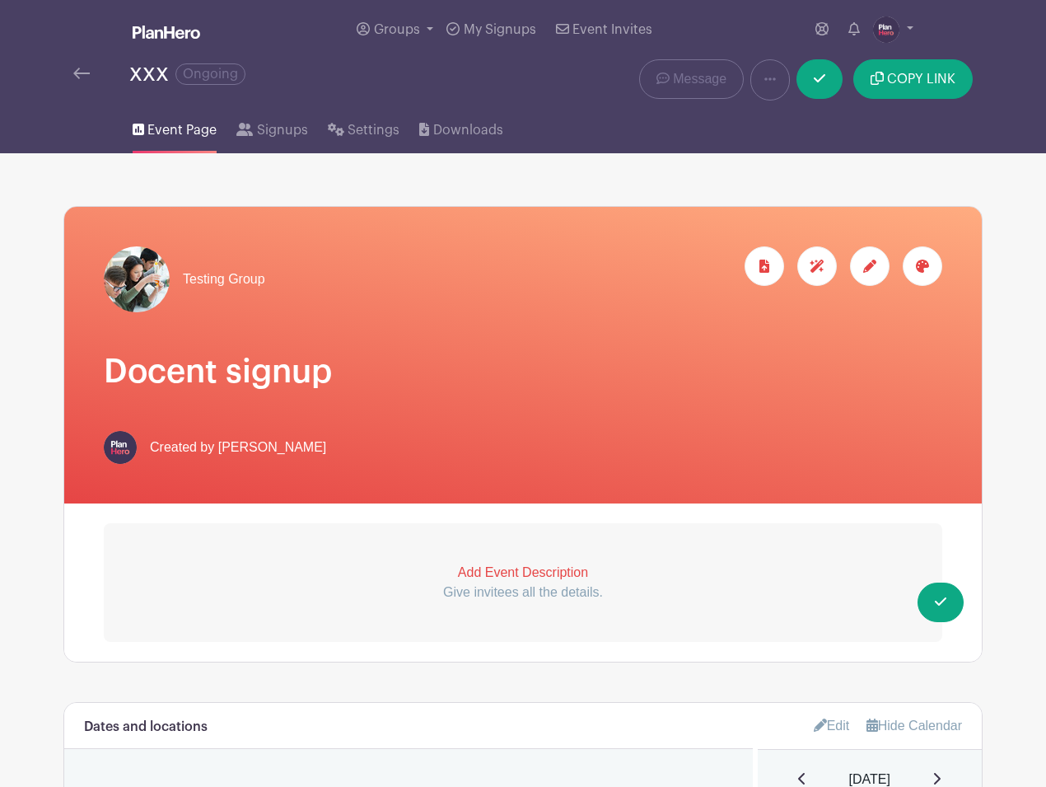
click at [77, 69] on img at bounding box center [81, 74] width 16 height 12
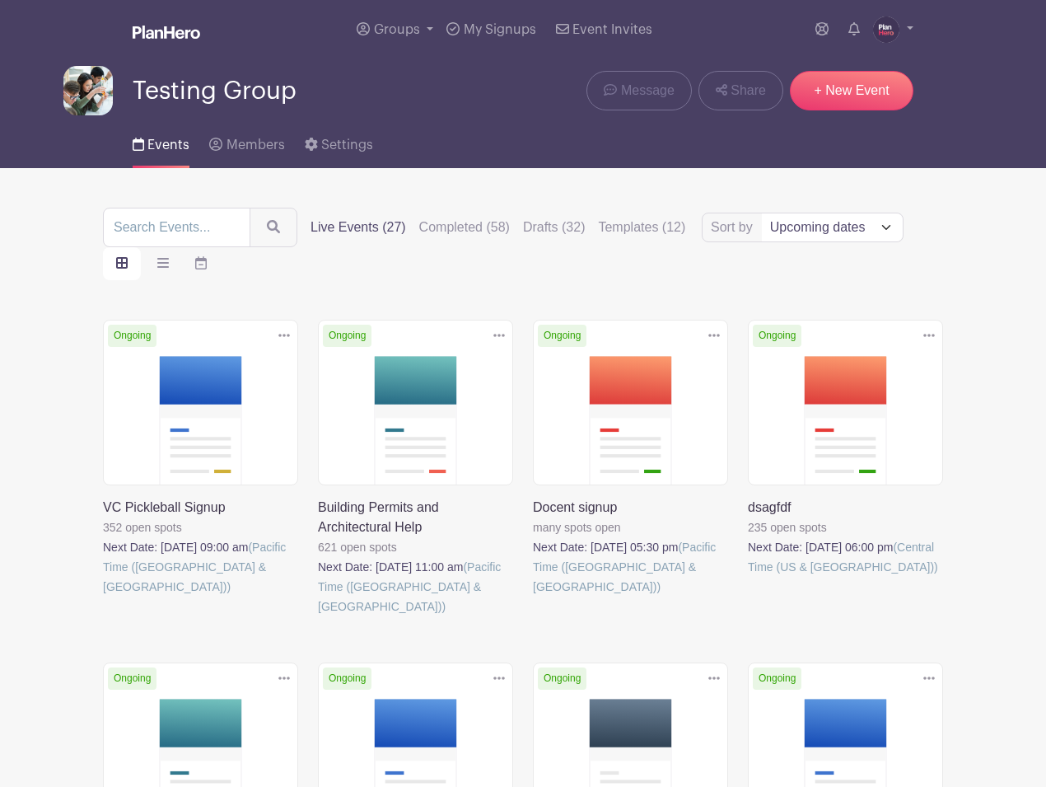
click at [748, 577] on link at bounding box center [748, 577] width 0 height 0
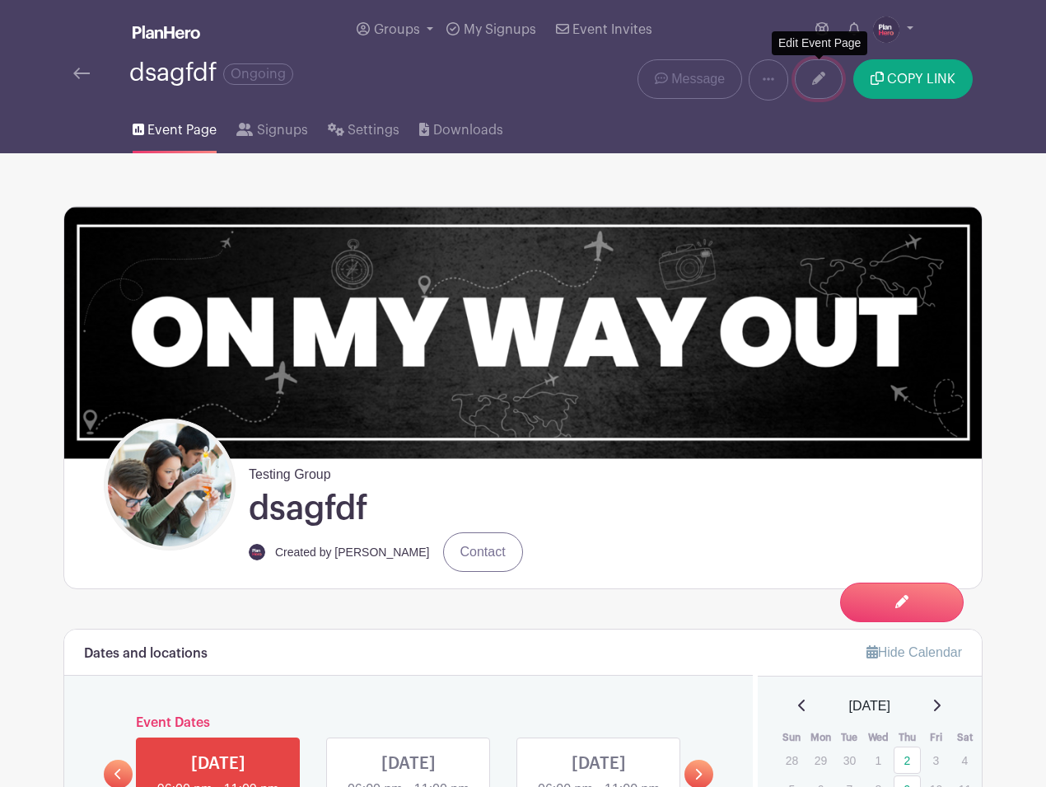
click at [819, 81] on icon at bounding box center [818, 78] width 13 height 13
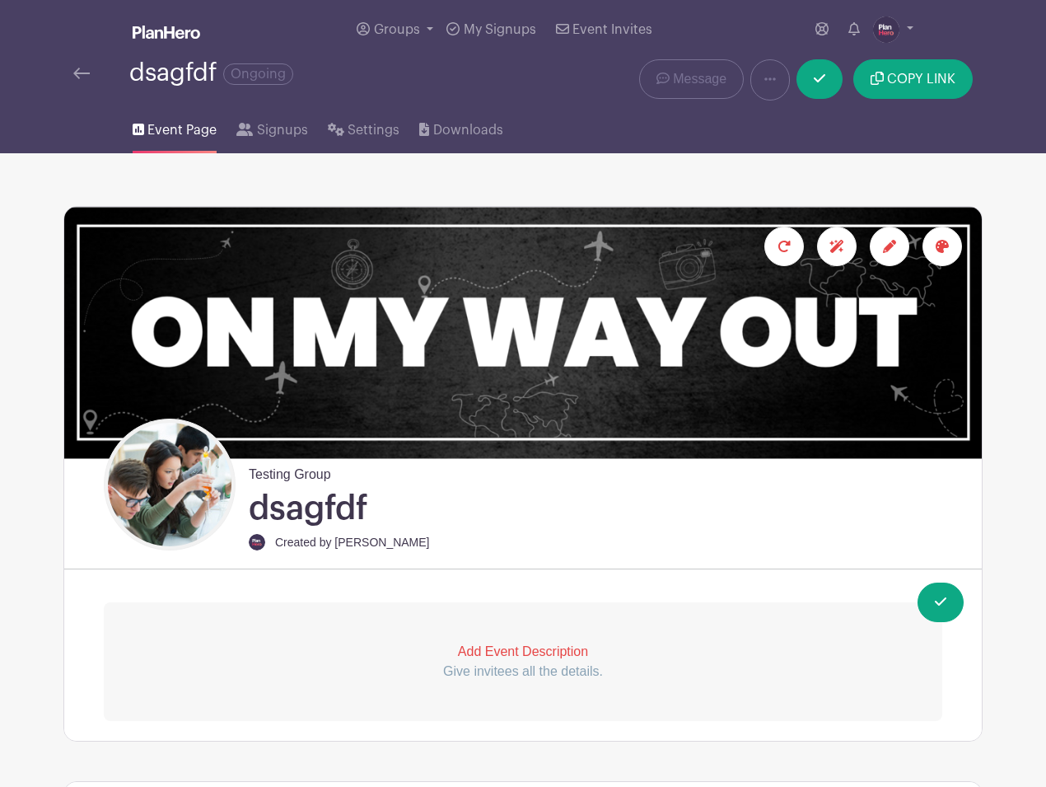
click at [254, 509] on h1 "dsagfdf" at bounding box center [308, 508] width 119 height 41
click at [887, 252] on icon at bounding box center [889, 246] width 13 height 13
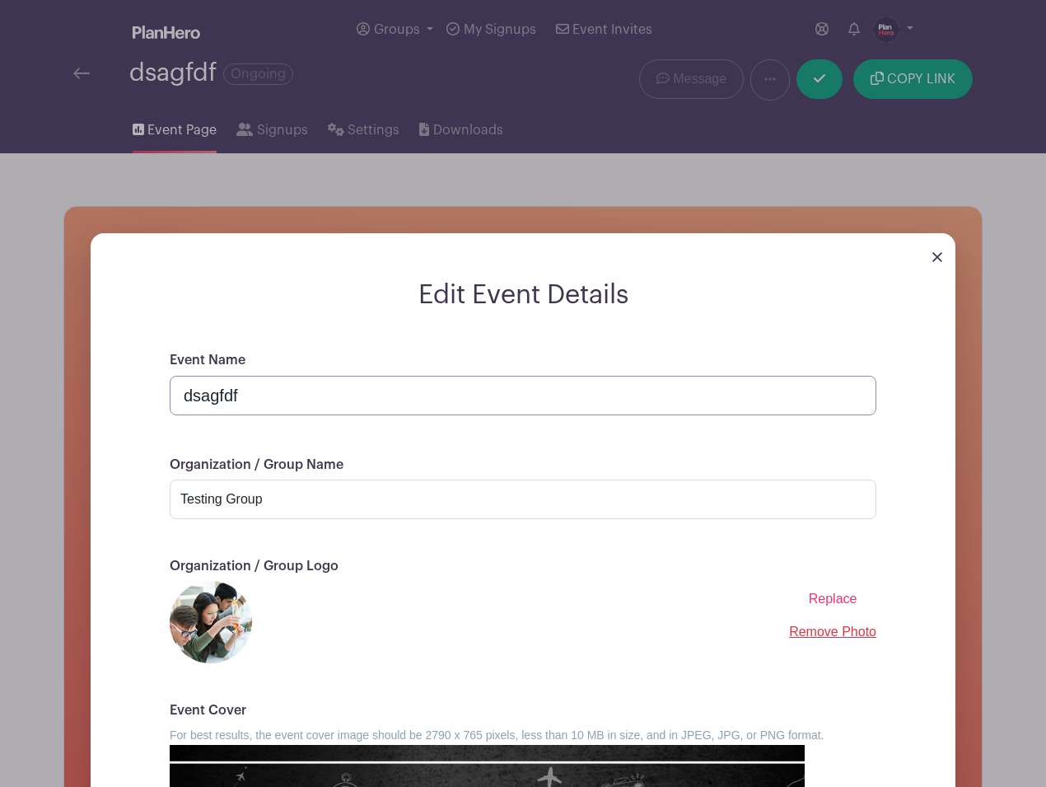
drag, startPoint x: 264, startPoint y: 396, endPoint x: 122, endPoint y: 396, distance: 142.5
click at [122, 396] on form "Edit Event Details Event Name dsagfdf Organization / Group Name Testing Group O…" at bounding box center [523, 697] width 865 height 836
drag, startPoint x: 261, startPoint y: 400, endPoint x: 119, endPoint y: 394, distance: 141.8
click at [119, 394] on form "Edit Event Details Event Name Volunteer Appreciation Potluck Organization / Gro…" at bounding box center [523, 697] width 865 height 836
click at [369, 400] on input "Appreciation Potluck" at bounding box center [523, 396] width 707 height 40
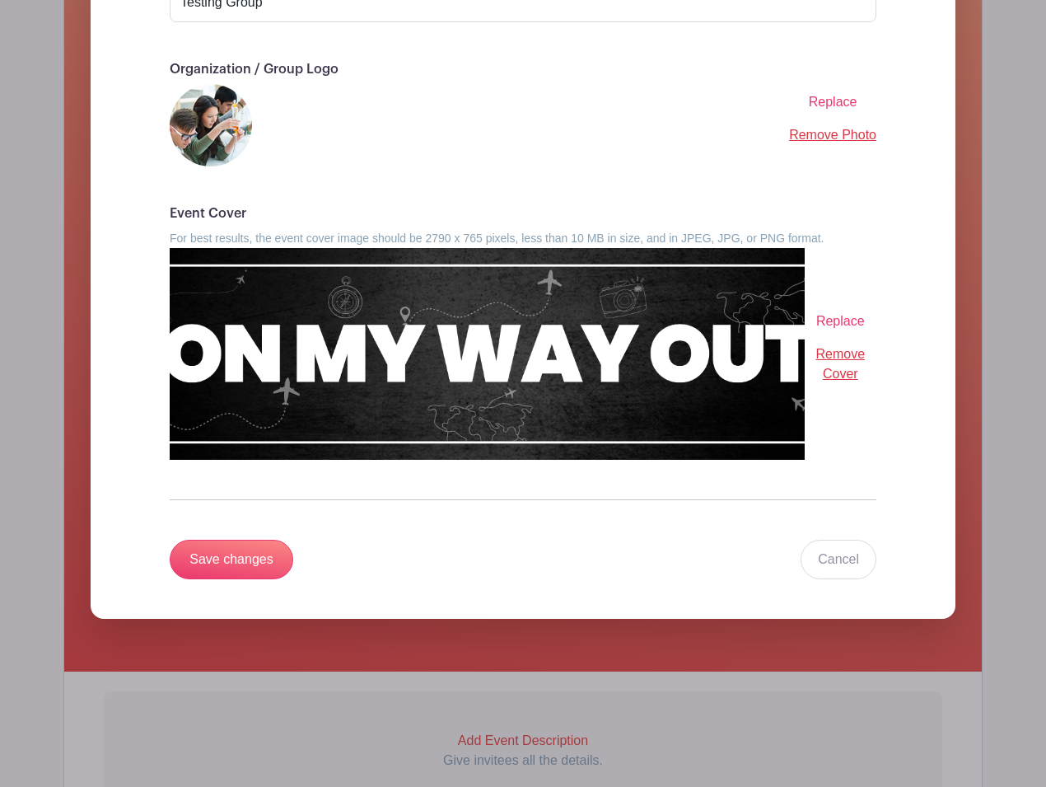
scroll to position [581, 0]
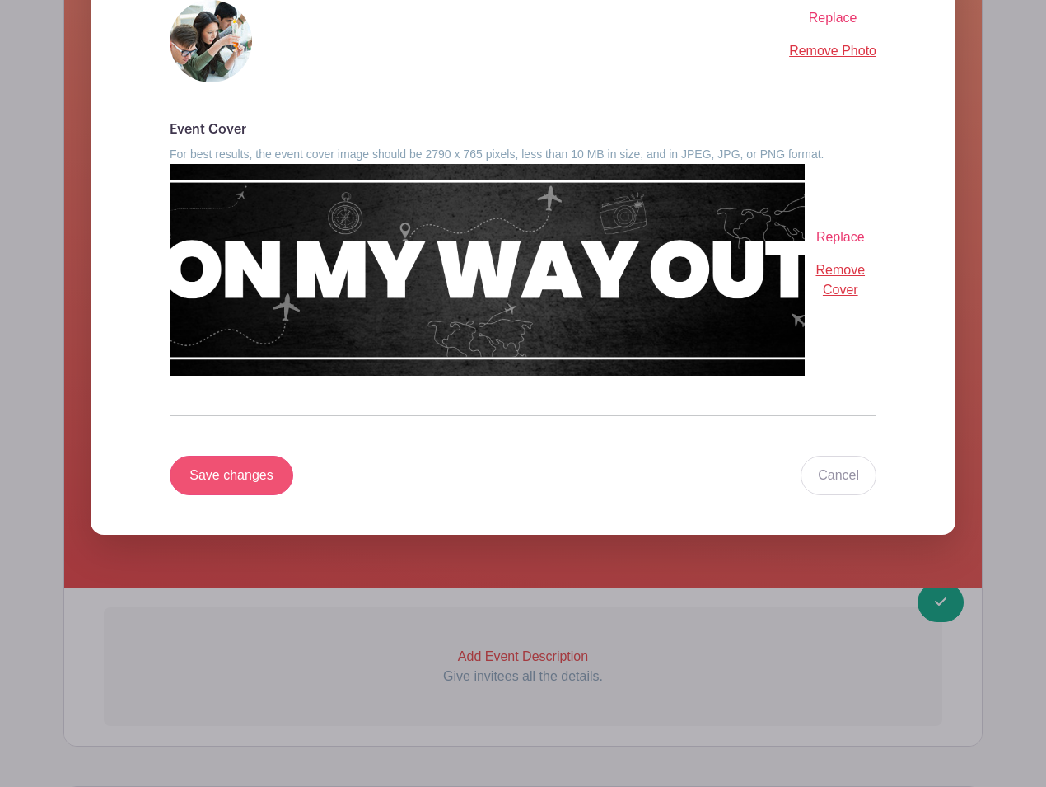
type input "Appreciation Potluck for Our Fabulous Volunteers"
click at [259, 466] on input "Save changes" at bounding box center [232, 476] width 124 height 40
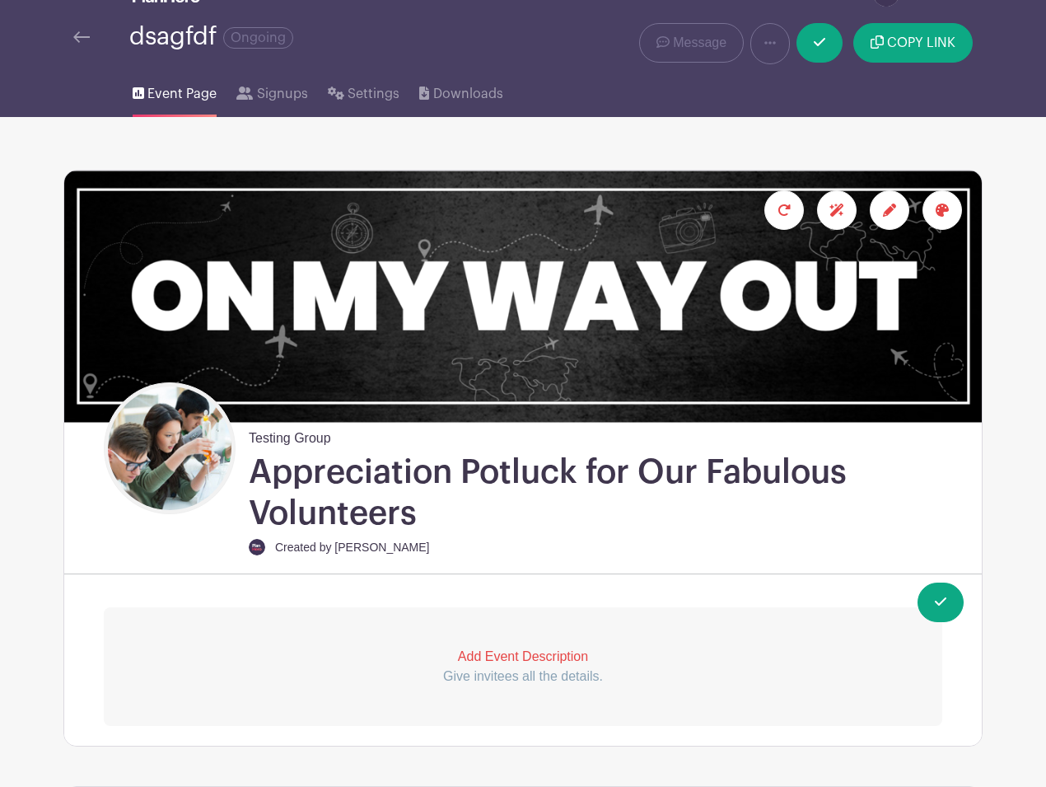
click at [76, 36] on img at bounding box center [81, 37] width 16 height 12
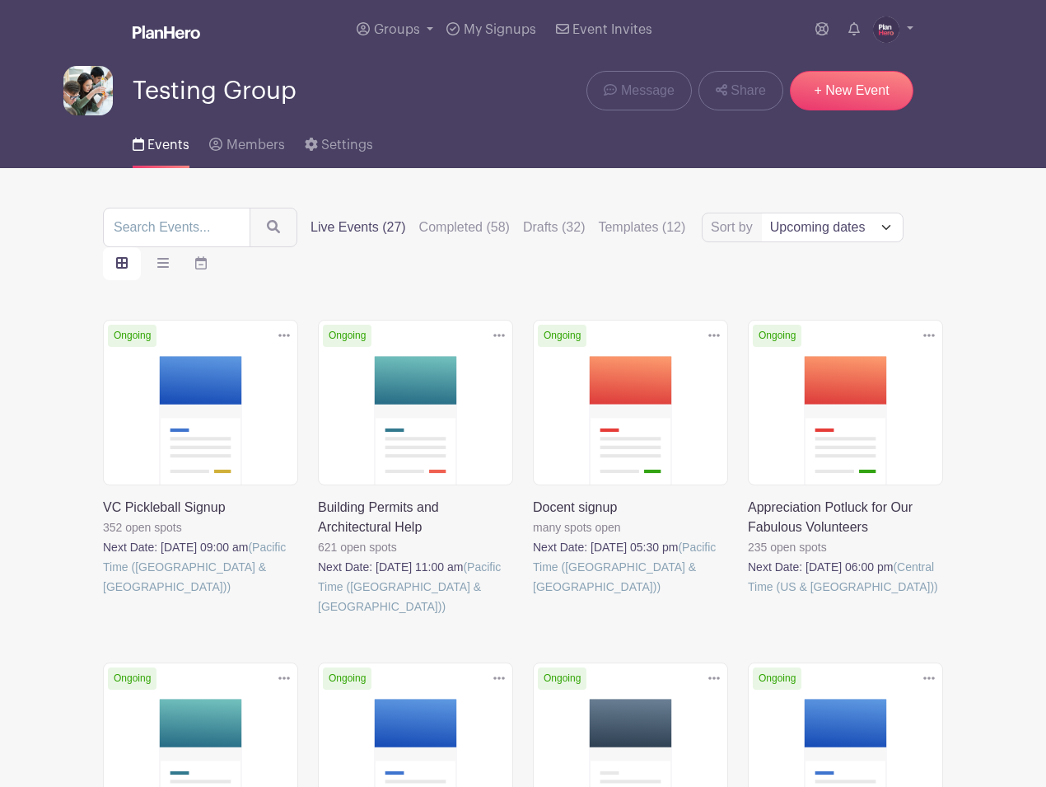
click at [748, 597] on link at bounding box center [748, 597] width 0 height 0
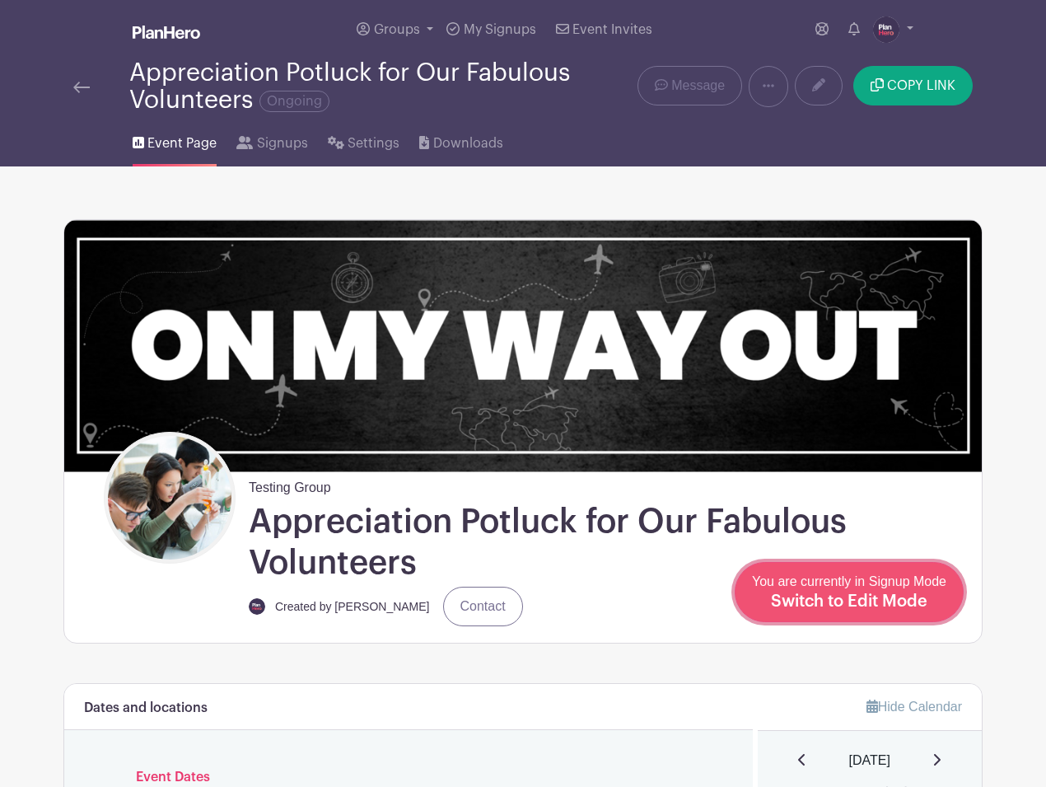
click at [877, 590] on div "You are currently in Signup Mode Switch to Edit Mode" at bounding box center [849, 592] width 194 height 40
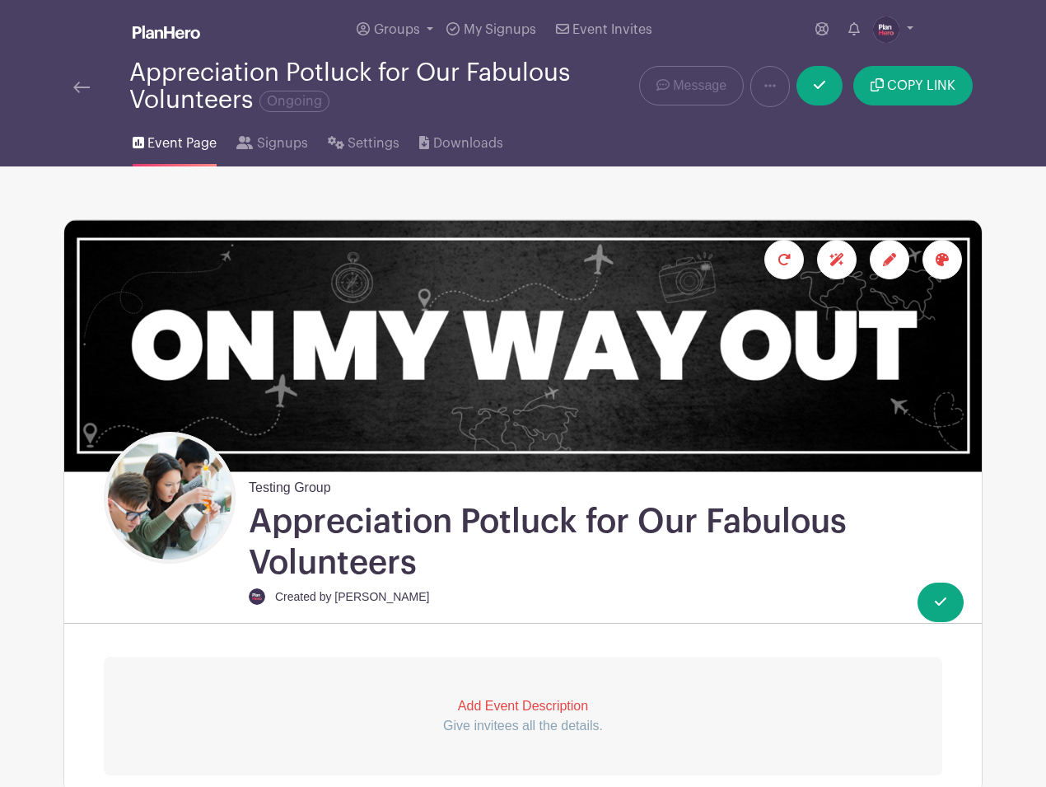
click at [939, 260] on icon at bounding box center [942, 259] width 13 height 13
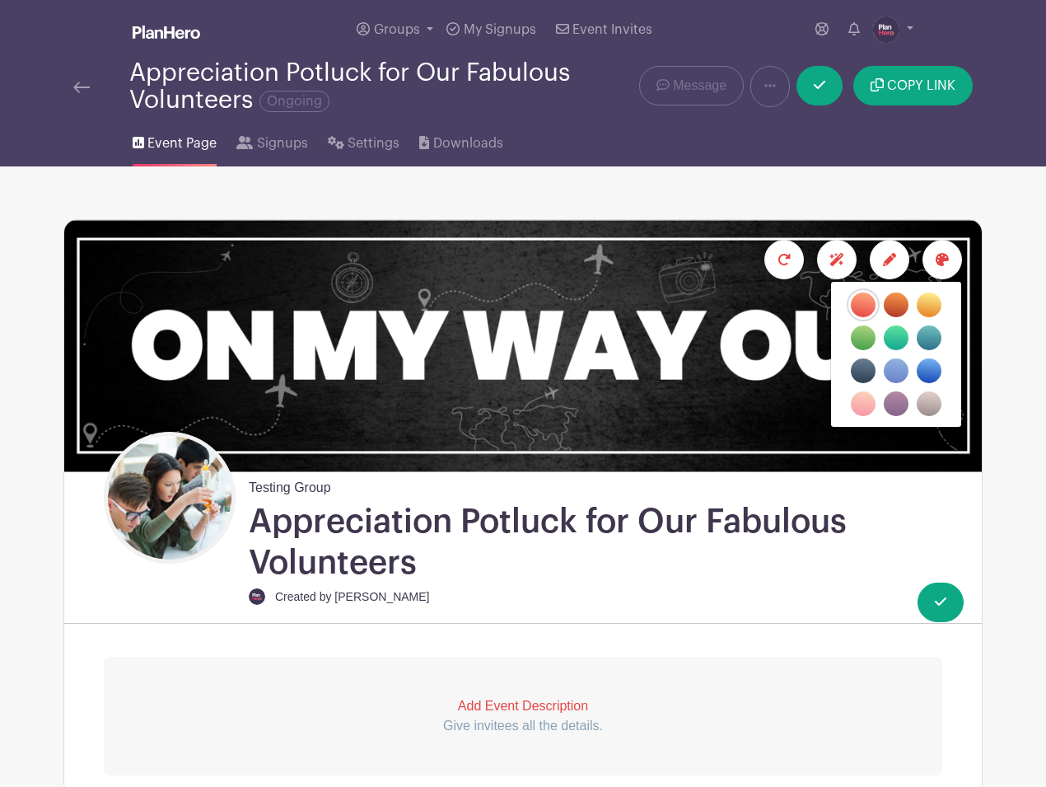
click at [924, 302] on label "filters" at bounding box center [929, 305] width 25 height 25
click at [0, 0] on input "filters" at bounding box center [0, 0] width 0 height 0
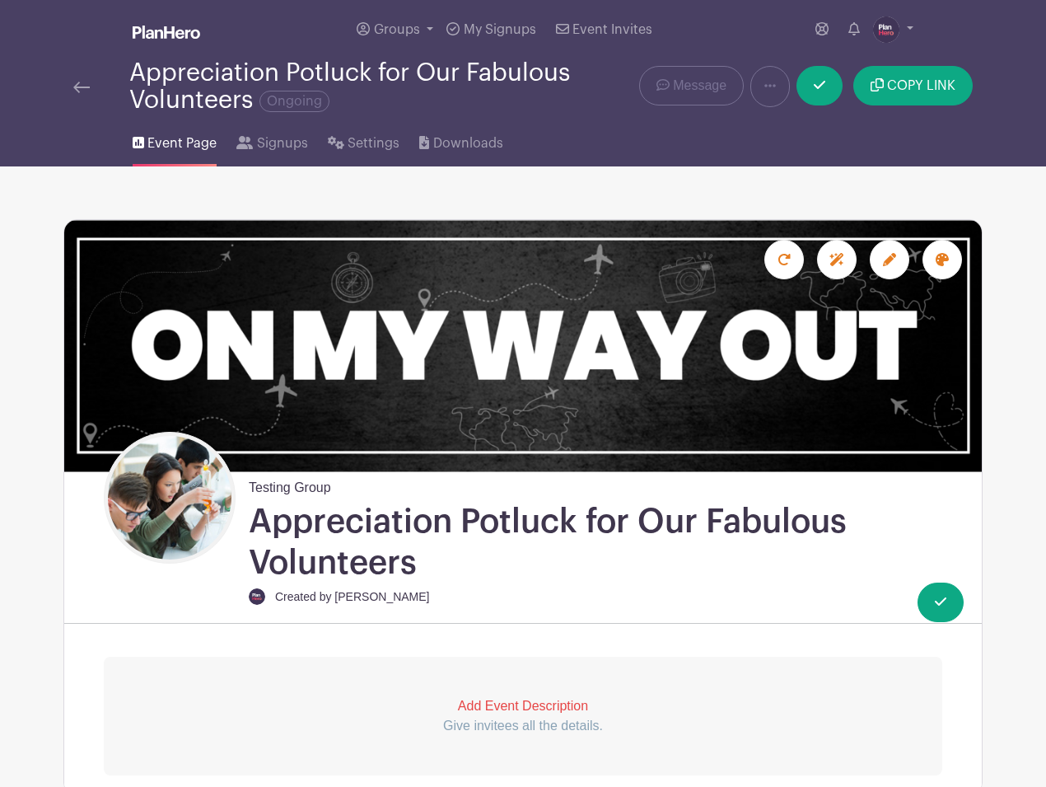
click at [78, 89] on img at bounding box center [81, 88] width 16 height 12
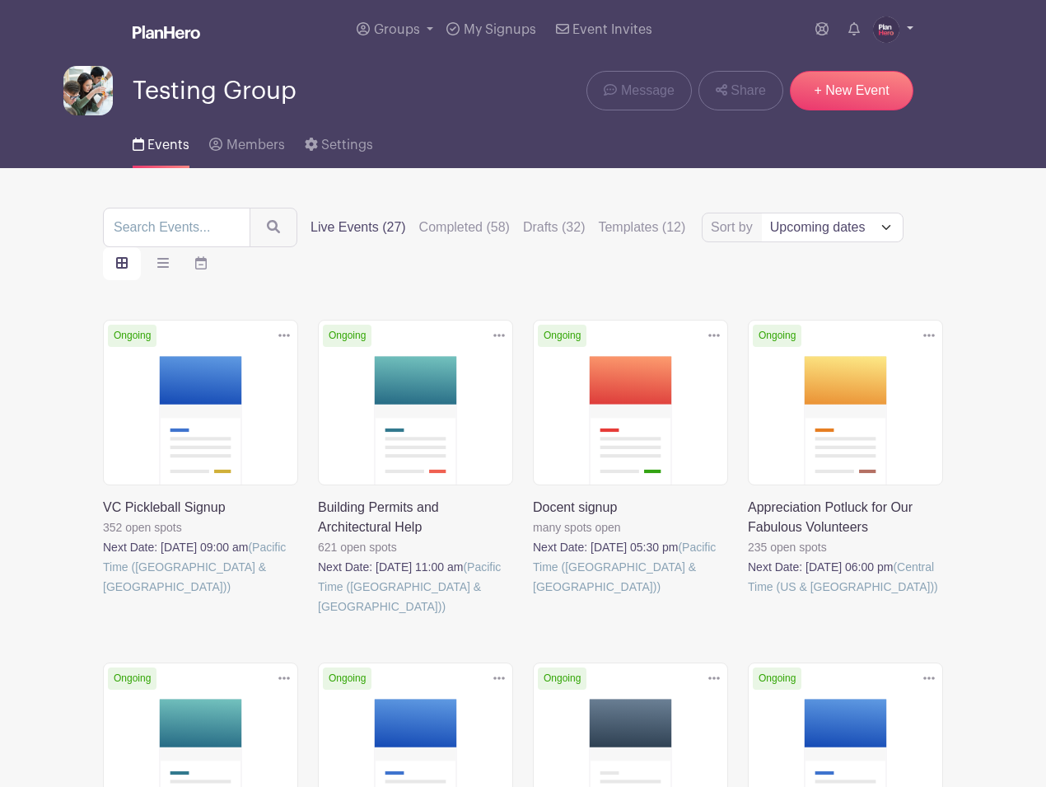
click at [889, 30] on img at bounding box center [886, 29] width 26 height 26
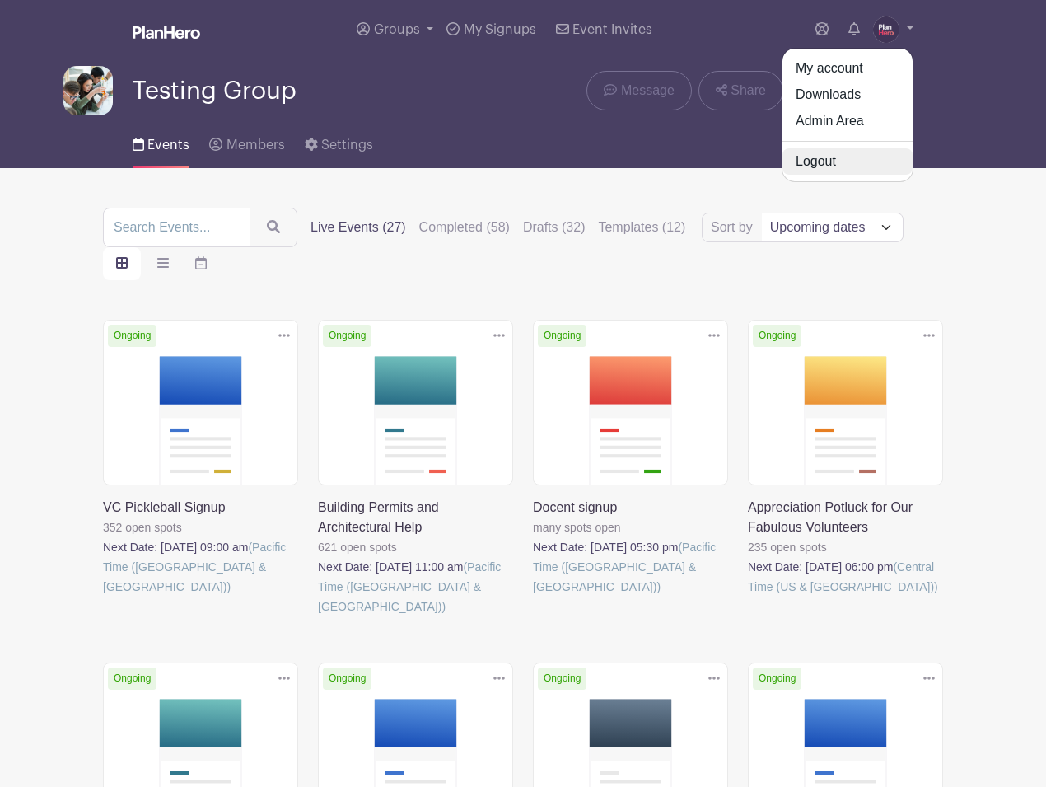
click at [821, 166] on link "Logout" at bounding box center [848, 161] width 130 height 26
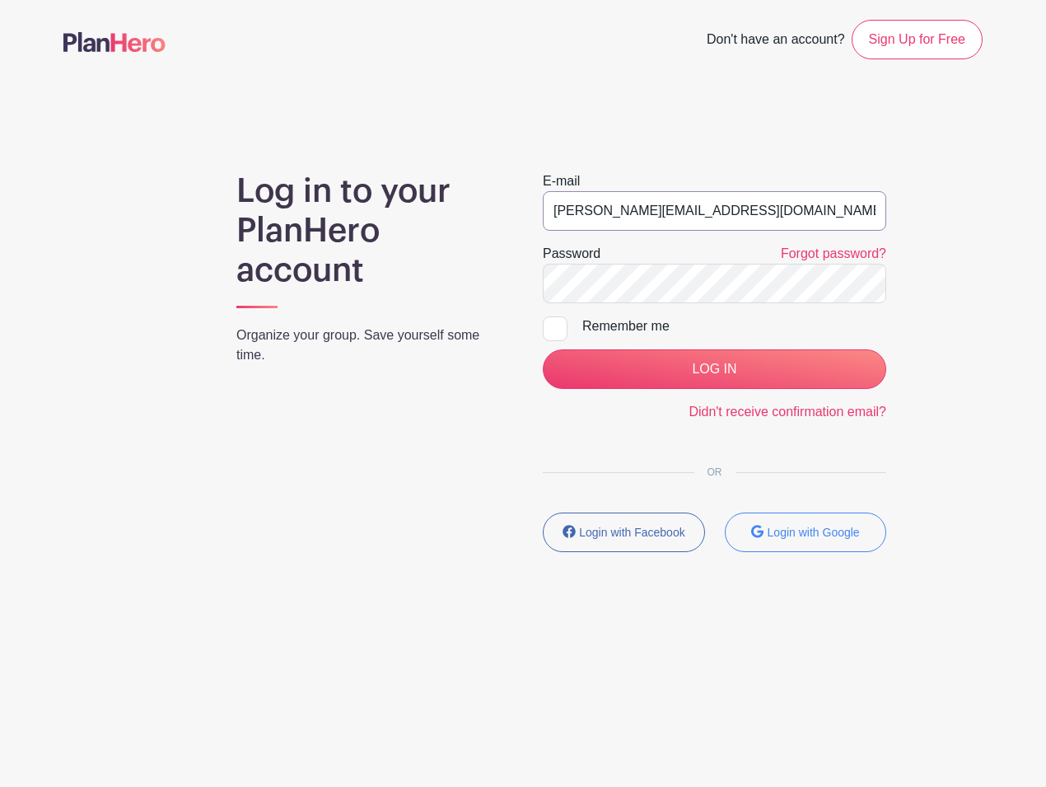
drag, startPoint x: 692, startPoint y: 208, endPoint x: 523, endPoint y: 208, distance: 168.9
click at [523, 208] on div "E-mail [PERSON_NAME][EMAIL_ADDRESS][DOMAIN_NAME] Password Forgot password? Reme…" at bounding box center [714, 368] width 383 height 394
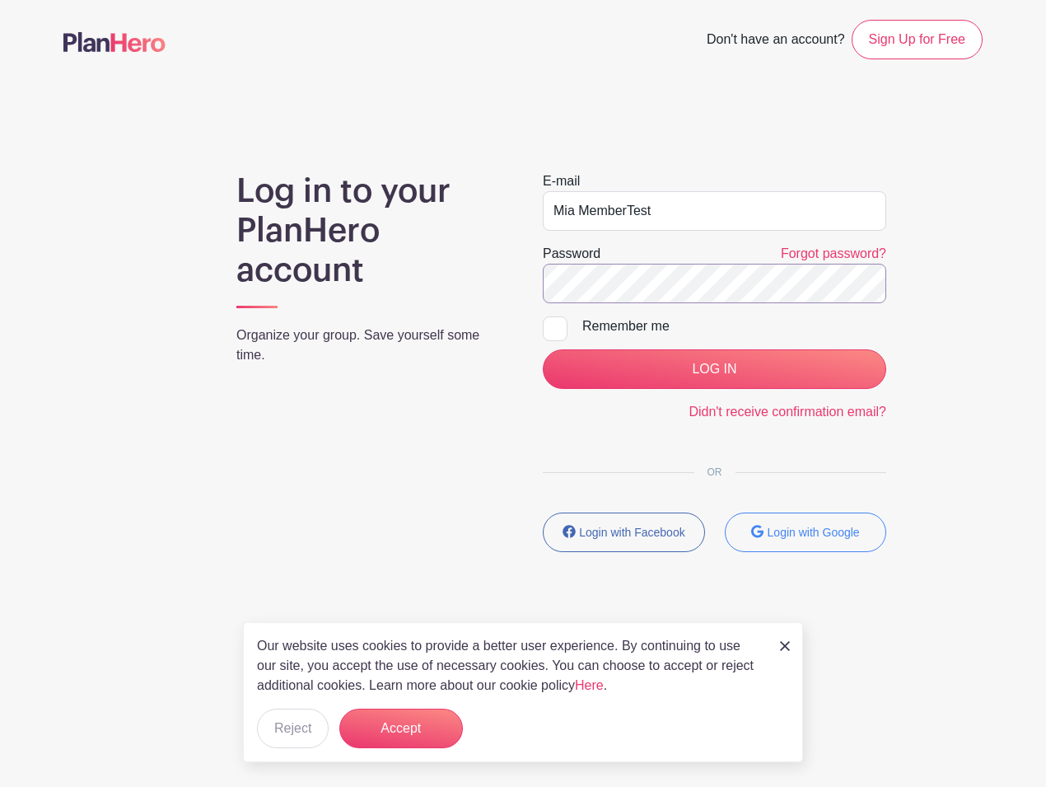
click at [493, 283] on div "Log in to your PlanHero account Organize your group. Save yourself some time. E…" at bounding box center [523, 368] width 920 height 394
drag, startPoint x: 581, startPoint y: 209, endPoint x: 531, endPoint y: 209, distance: 49.4
click at [531, 209] on div "E-mail Mia MemberTest Password Forgot password? Remember me LOG IN Didn't recei…" at bounding box center [714, 368] width 383 height 394
click at [697, 209] on input "jpfarrell77+MemberTest" at bounding box center [715, 211] width 344 height 40
type input "[EMAIL_ADDRESS][DOMAIN_NAME]"
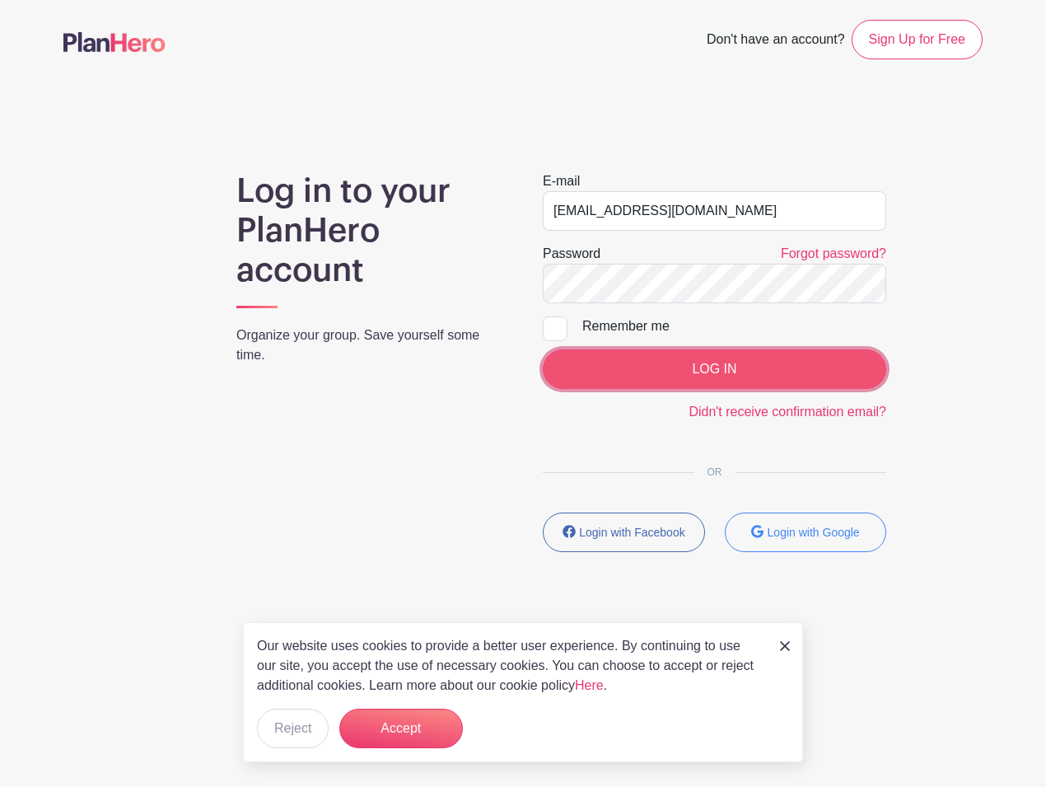
click at [698, 382] on input "LOG IN" at bounding box center [715, 369] width 344 height 40
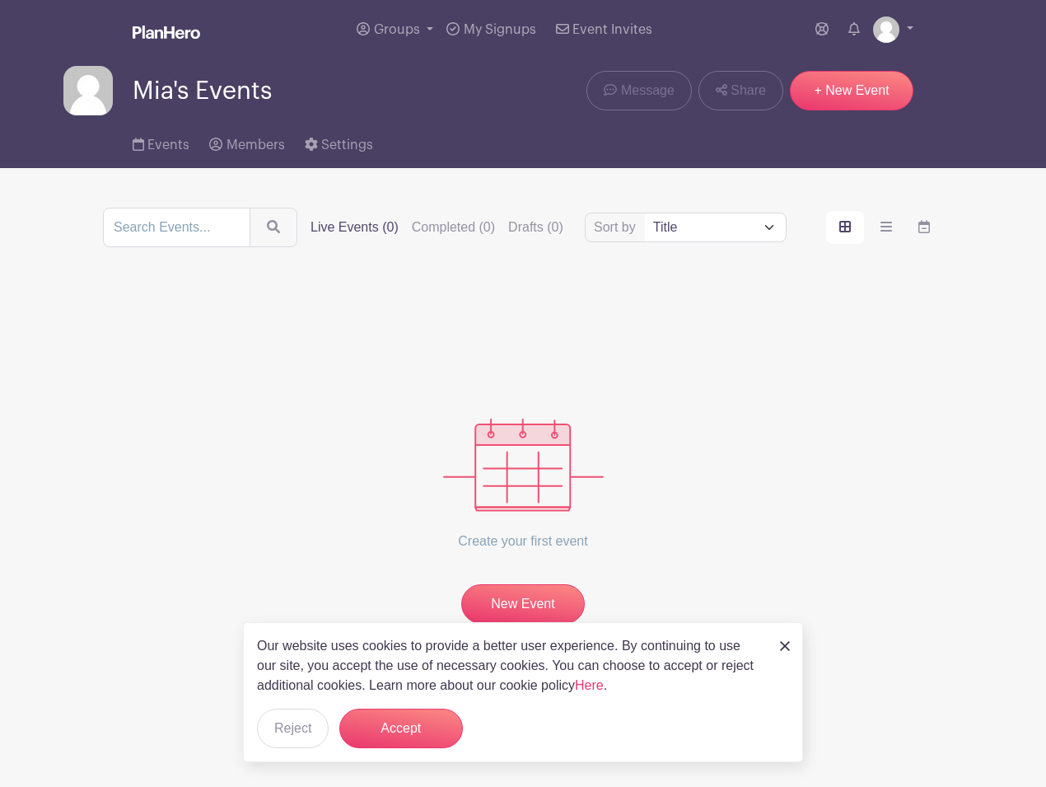
click at [787, 643] on img at bounding box center [785, 646] width 10 height 10
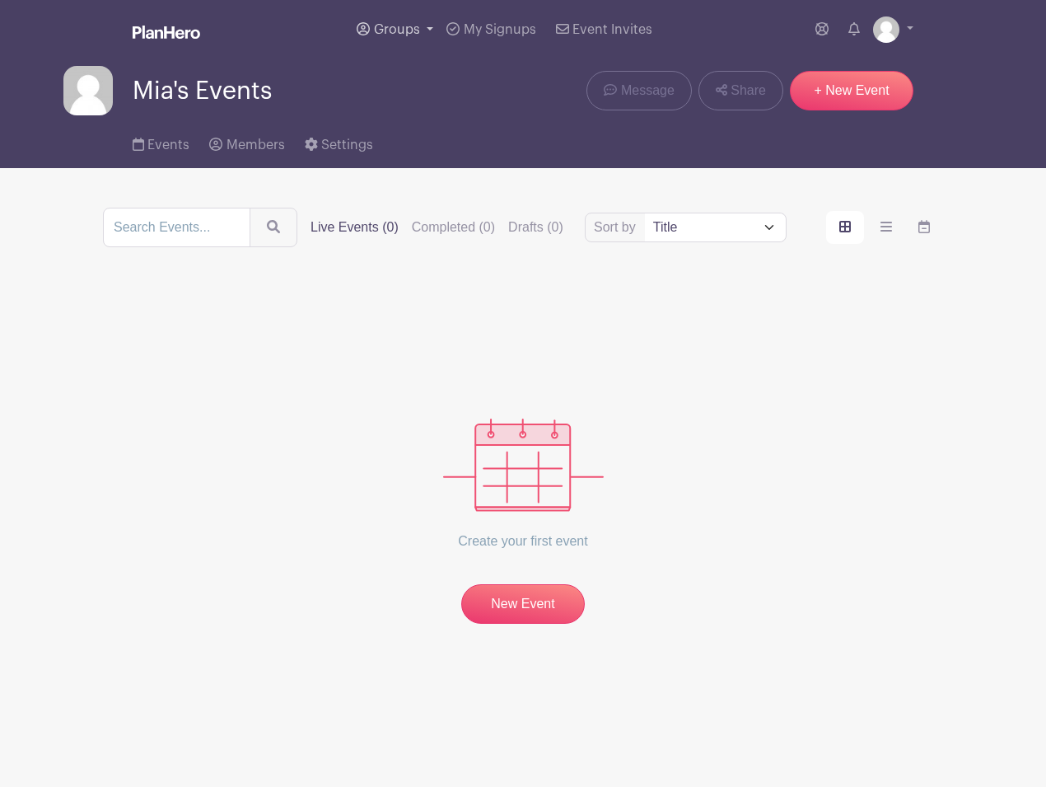
click at [433, 26] on link "Groups" at bounding box center [395, 29] width 90 height 59
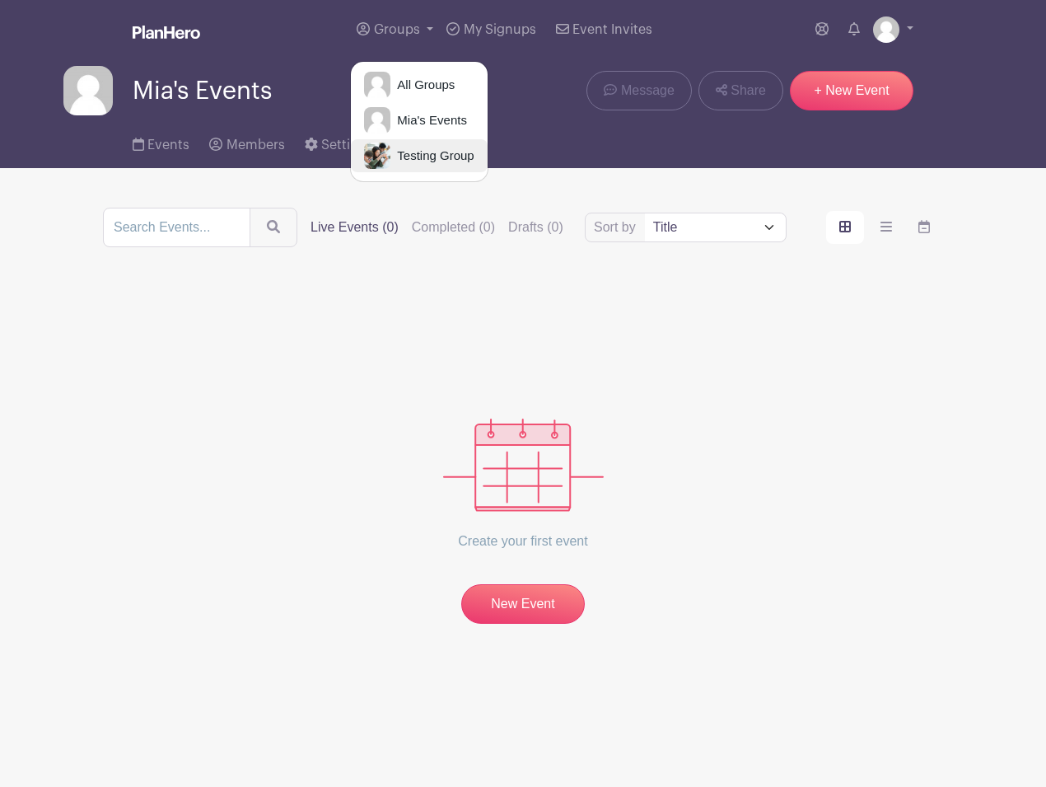
click at [419, 152] on span "Testing Group" at bounding box center [432, 156] width 83 height 19
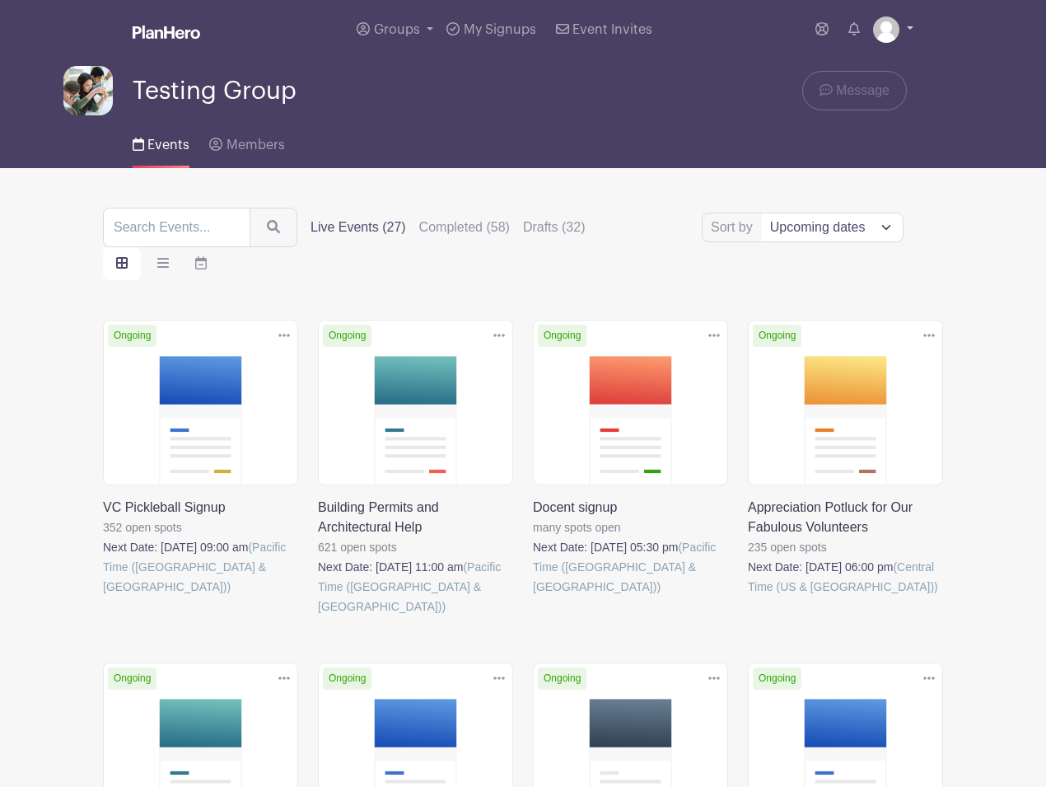
click at [885, 34] on img at bounding box center [886, 29] width 26 height 26
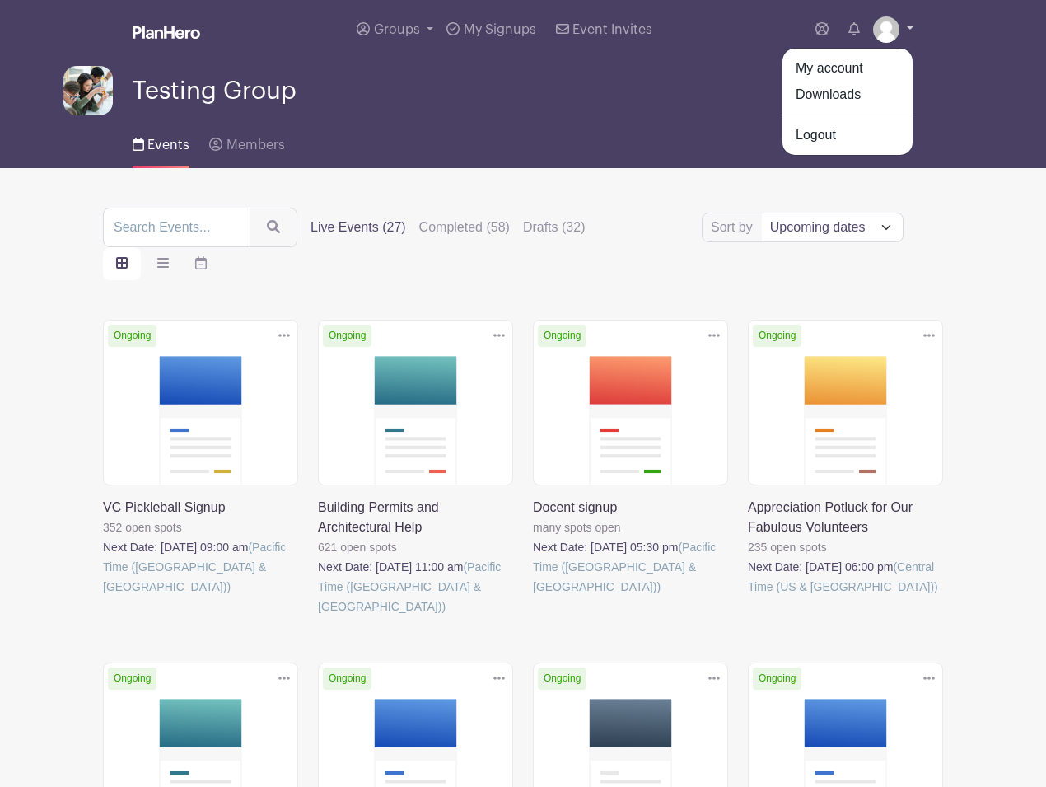
click at [885, 33] on img at bounding box center [886, 29] width 26 height 26
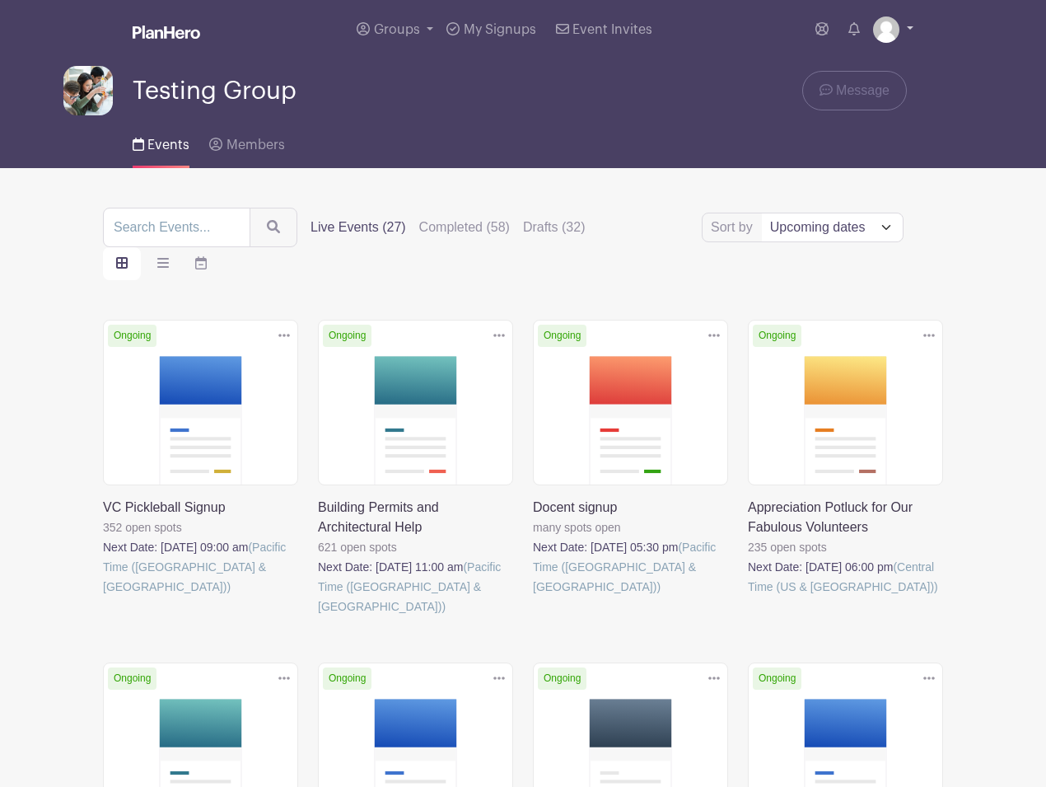
click at [906, 26] on link at bounding box center [893, 29] width 40 height 26
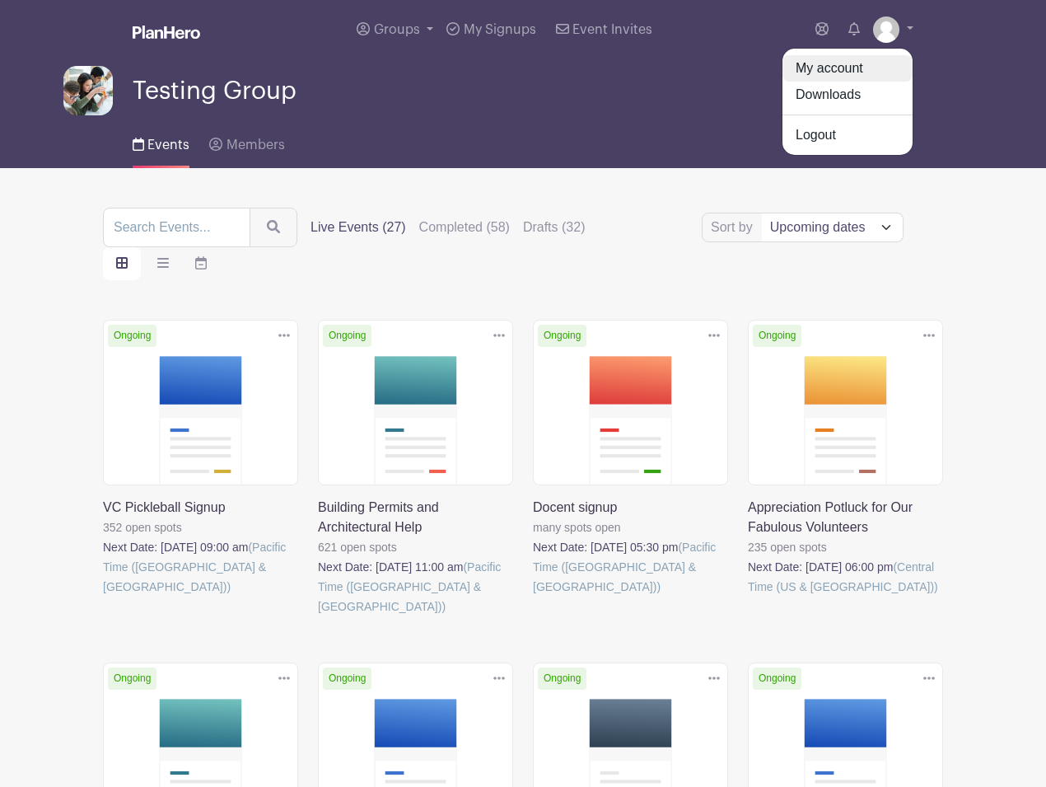
click at [836, 64] on link "My account" at bounding box center [848, 68] width 130 height 26
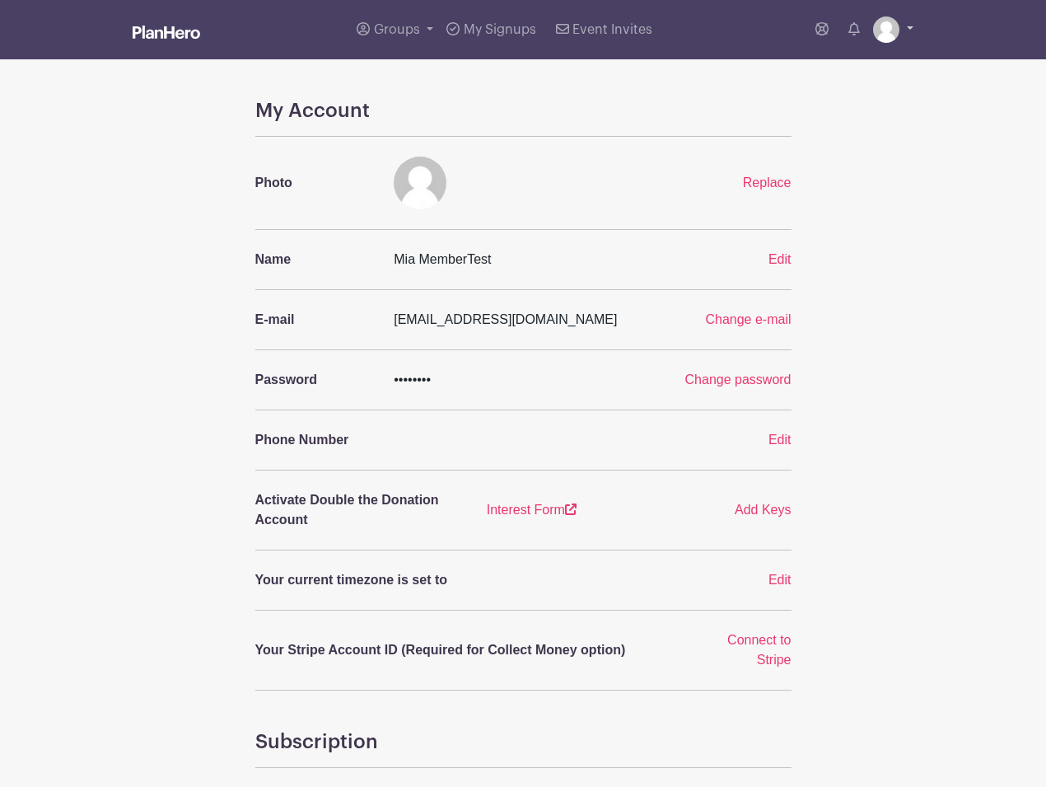
click at [882, 25] on img at bounding box center [886, 29] width 26 height 26
click at [388, 30] on span "Groups" at bounding box center [397, 29] width 46 height 13
click at [418, 156] on span "Testing Group" at bounding box center [432, 156] width 83 height 19
